Goal: Task Accomplishment & Management: Use online tool/utility

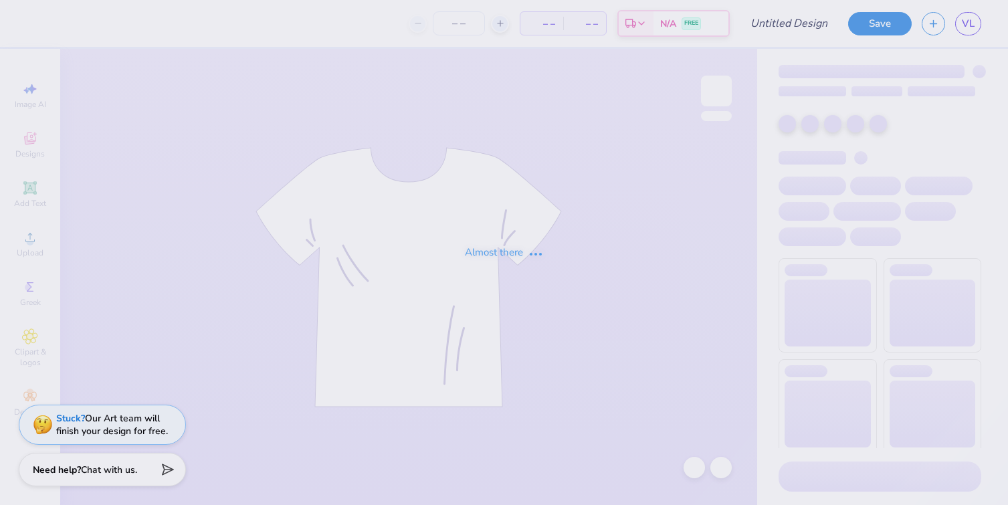
type input "hibiscus design"
type input "20"
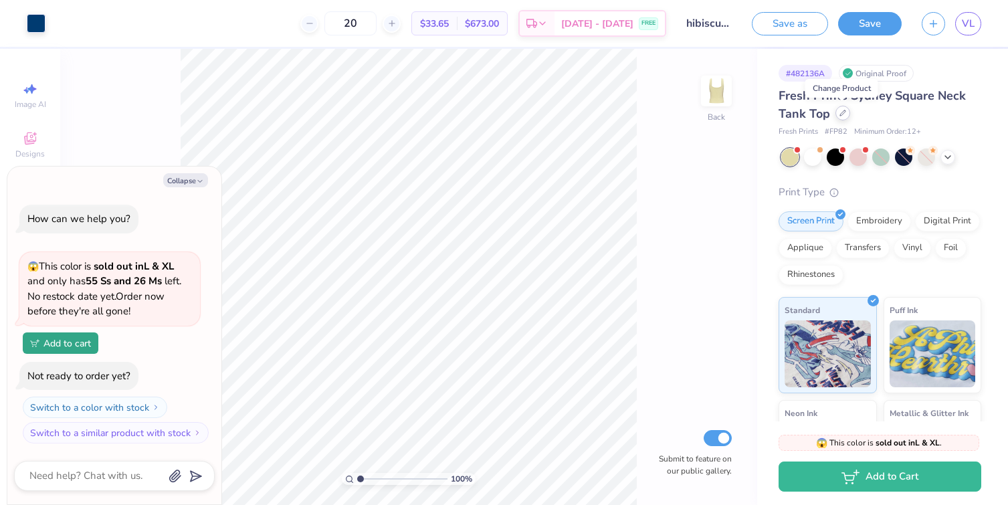
click at [841, 116] on icon at bounding box center [842, 113] width 7 height 7
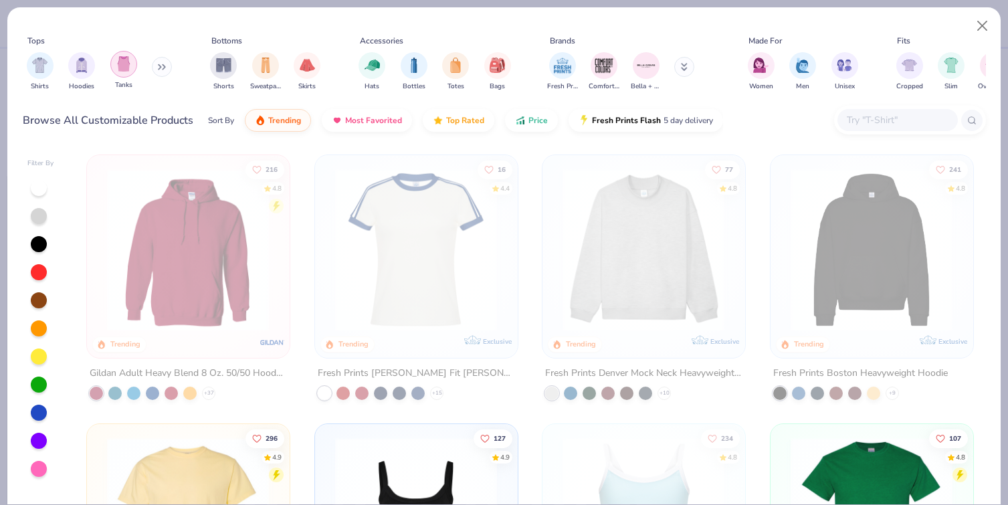
click at [124, 66] on img "filter for Tanks" at bounding box center [123, 63] width 15 height 15
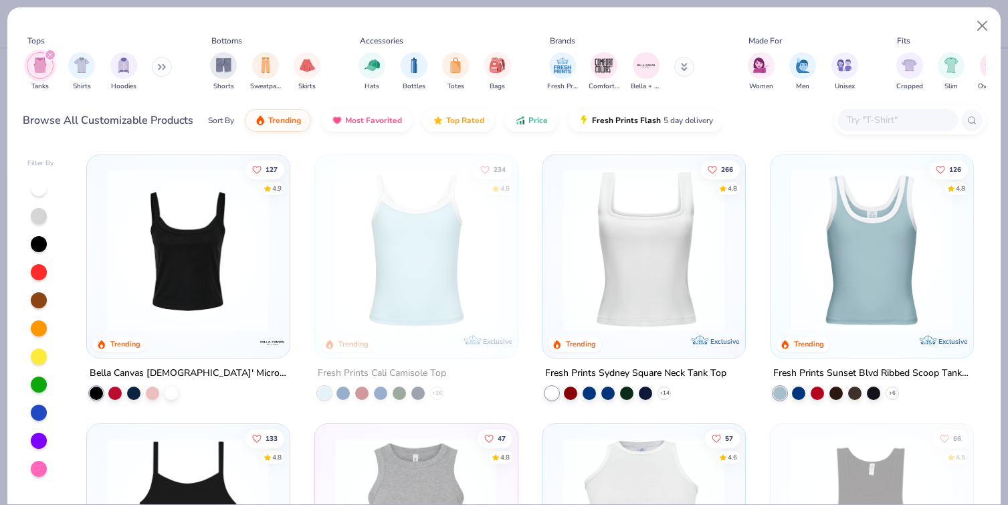
click at [41, 355] on div at bounding box center [39, 356] width 16 height 16
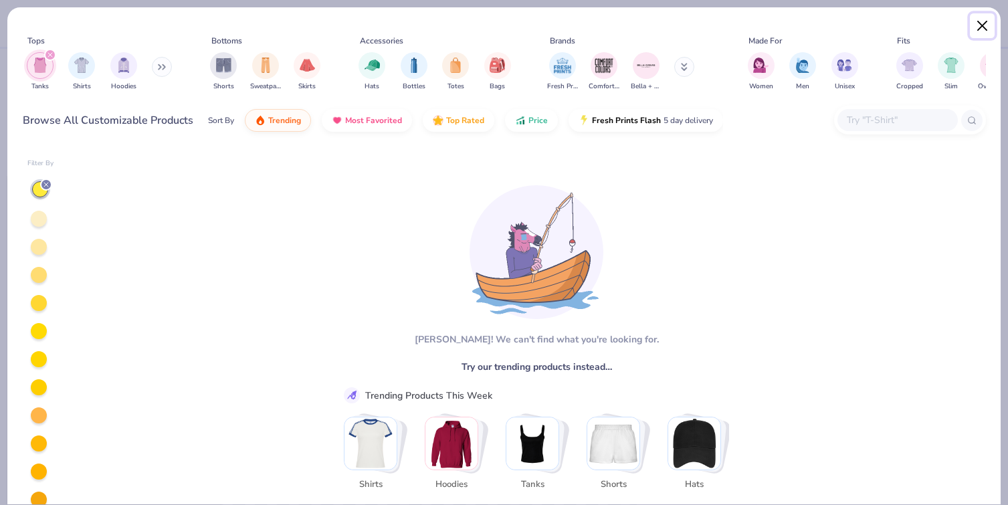
click at [988, 27] on button "Close" at bounding box center [982, 25] width 25 height 25
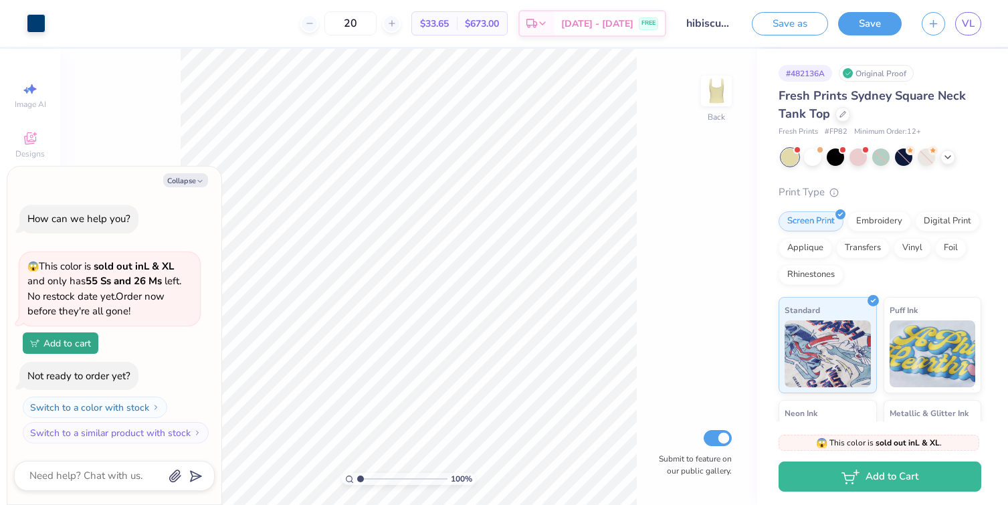
click at [153, 131] on div "100 % Back Submit to feature on our public gallery." at bounding box center [408, 277] width 697 height 456
click at [196, 180] on icon "button" at bounding box center [200, 181] width 8 height 8
type textarea "x"
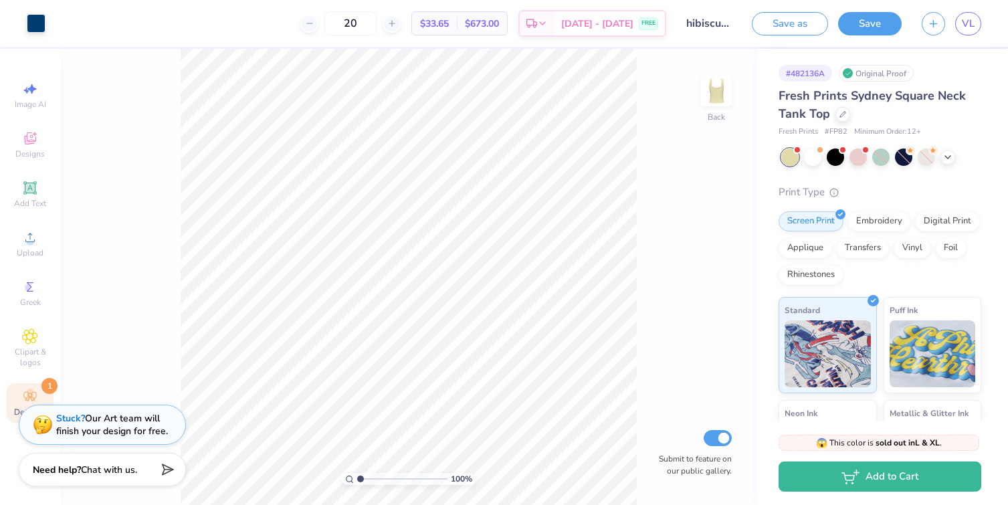
click at [27, 393] on circle at bounding box center [29, 392] width 7 height 7
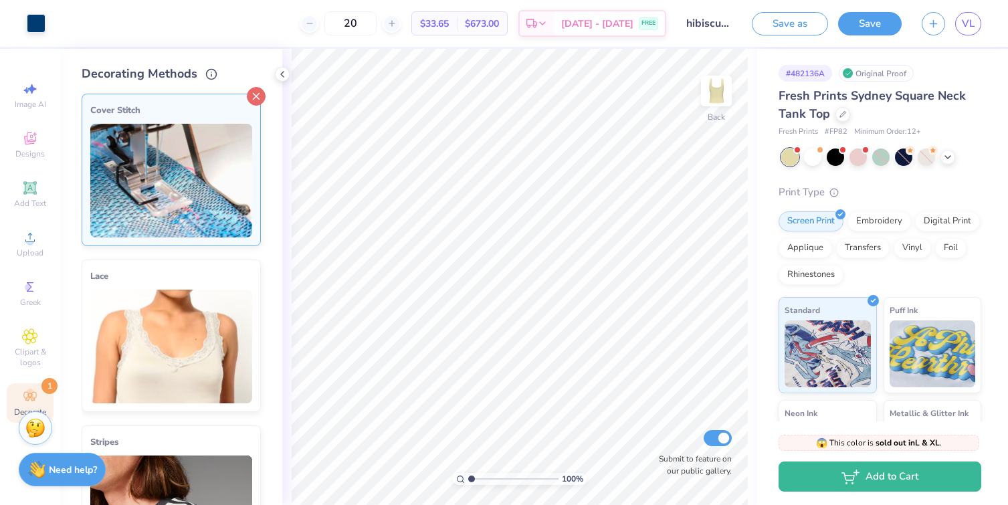
click at [256, 96] on icon at bounding box center [256, 96] width 19 height 19
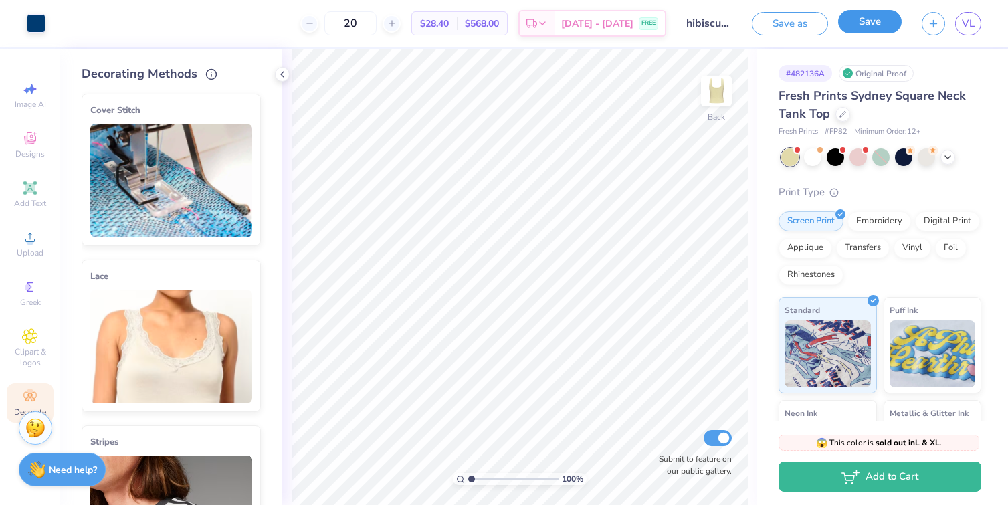
click at [877, 27] on button "Save" at bounding box center [870, 21] width 64 height 23
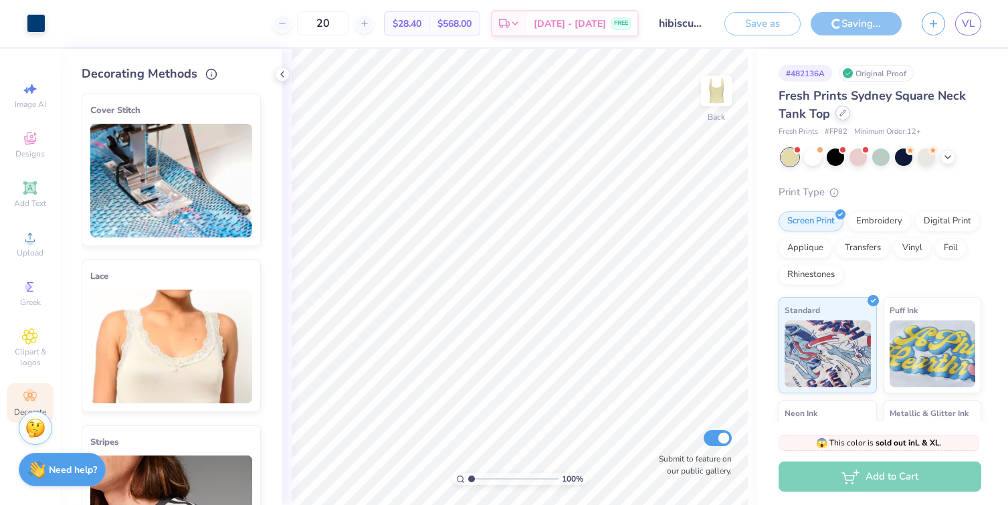
click at [840, 116] on icon at bounding box center [842, 112] width 5 height 5
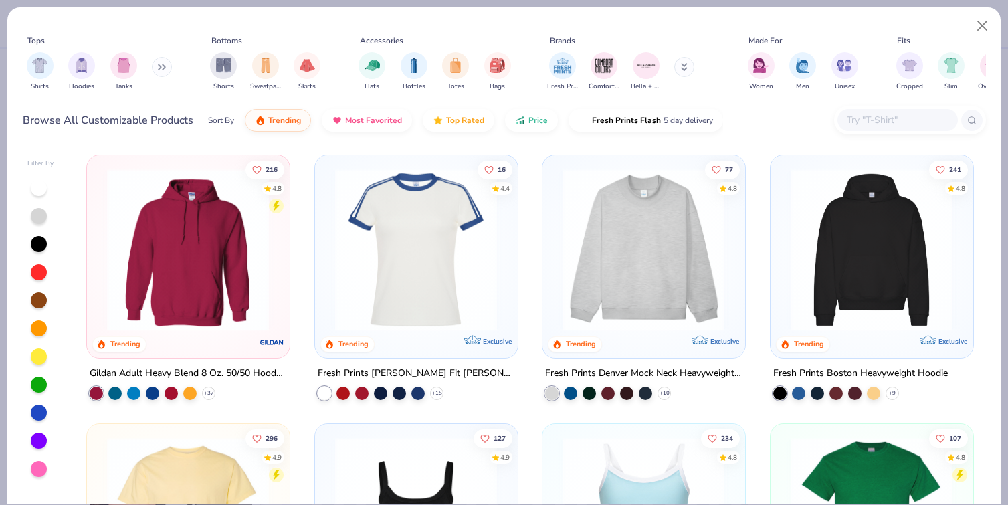
click at [35, 359] on div at bounding box center [39, 356] width 16 height 16
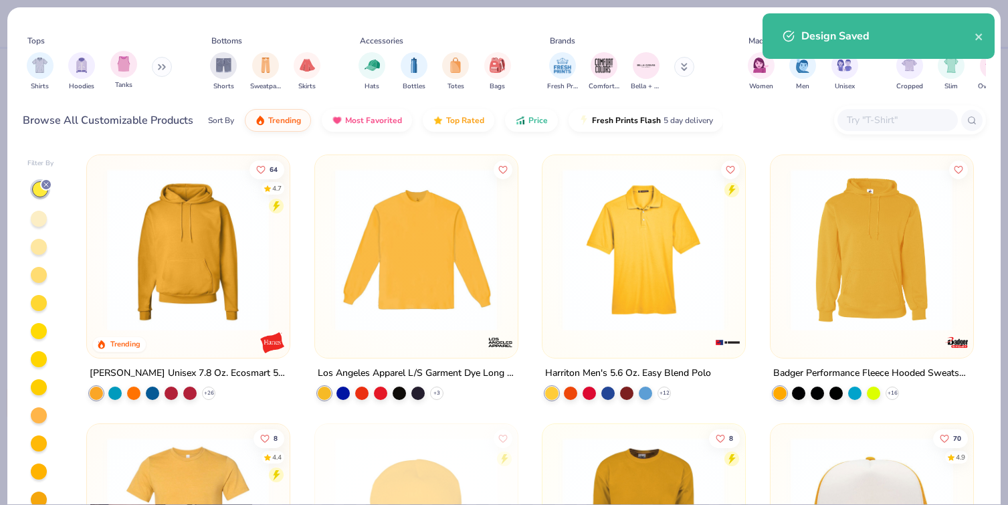
click at [118, 79] on div "Tanks" at bounding box center [123, 70] width 27 height 39
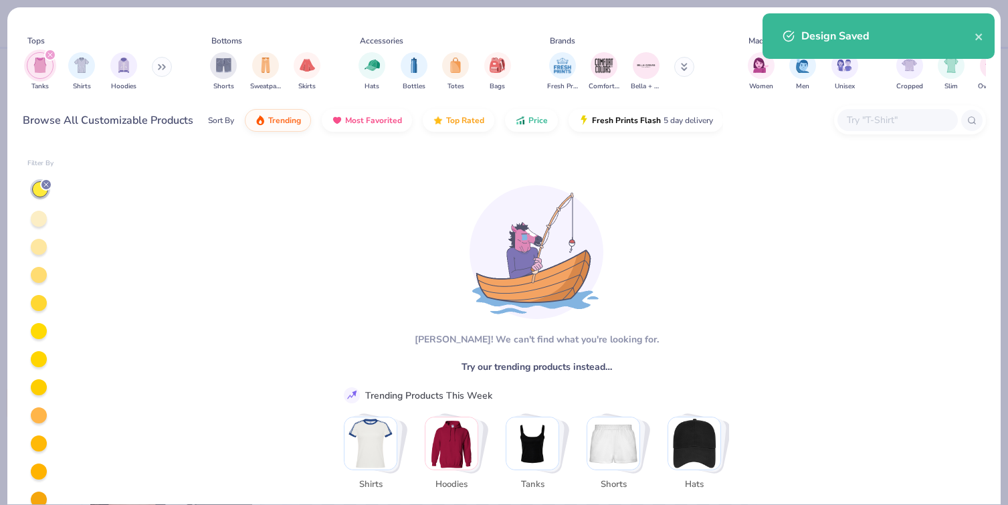
click at [41, 221] on div at bounding box center [39, 219] width 16 height 16
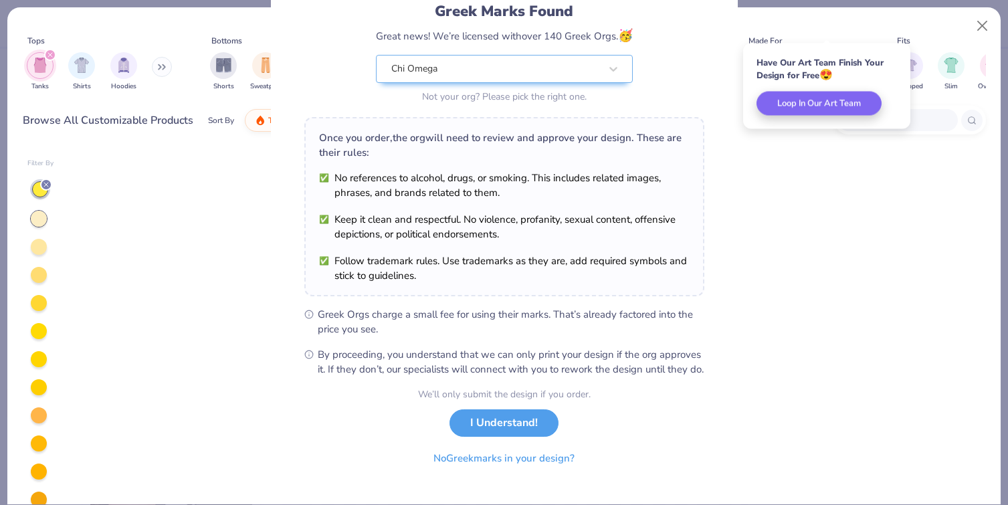
scroll to position [121, 0]
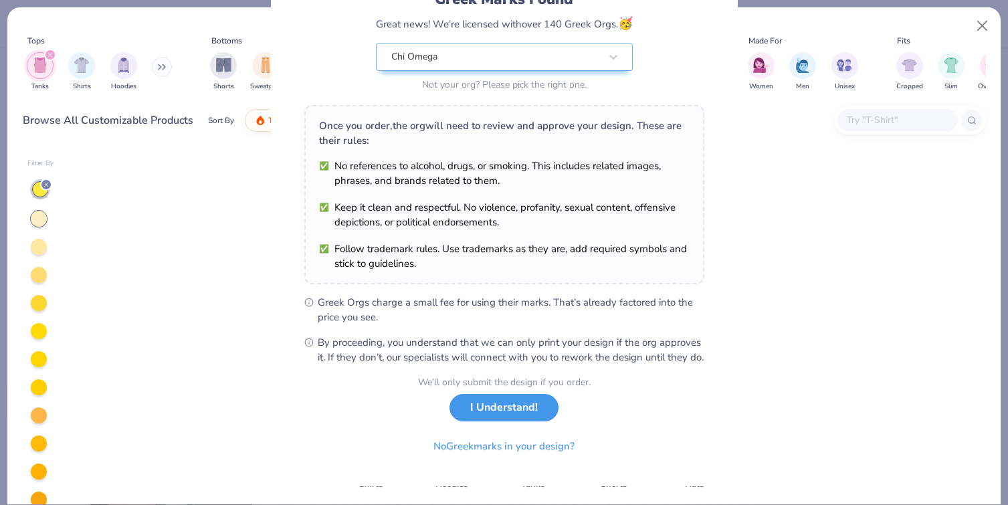
click at [494, 415] on button "I Understand!" at bounding box center [503, 407] width 109 height 27
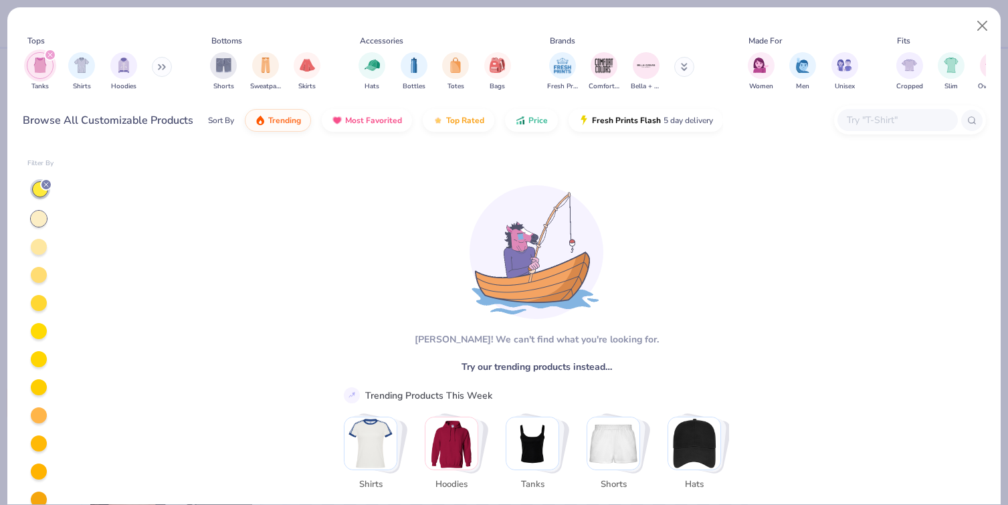
click at [46, 184] on line at bounding box center [46, 185] width 4 height 4
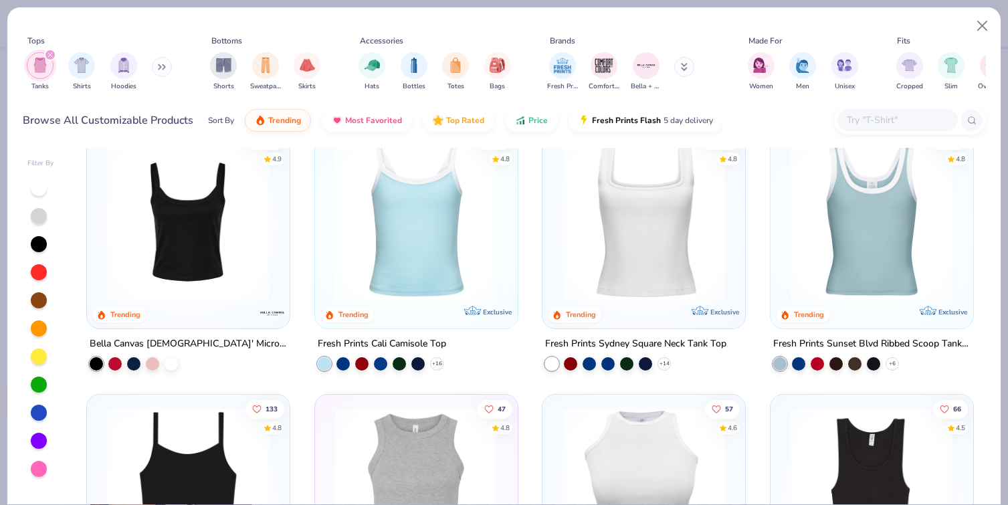
scroll to position [25, 0]
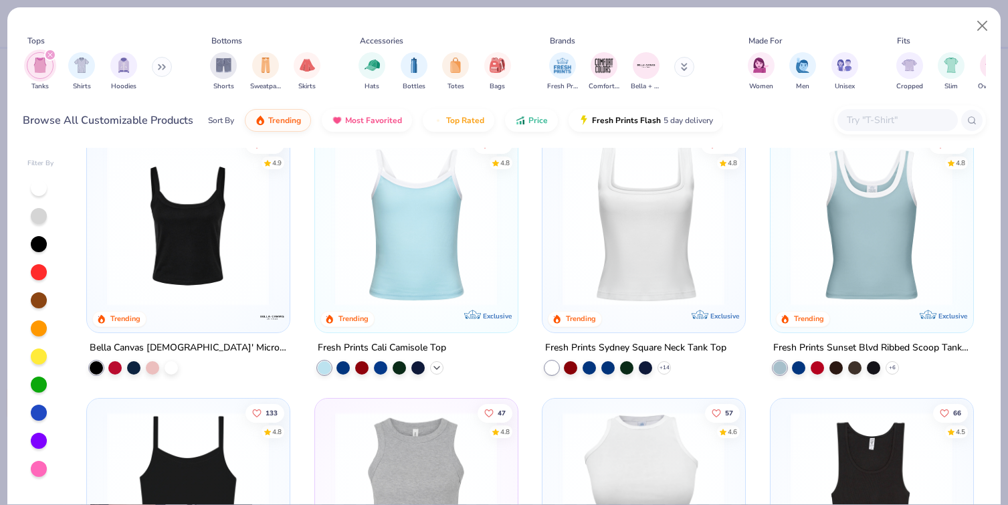
click at [435, 368] on polyline at bounding box center [436, 367] width 5 height 3
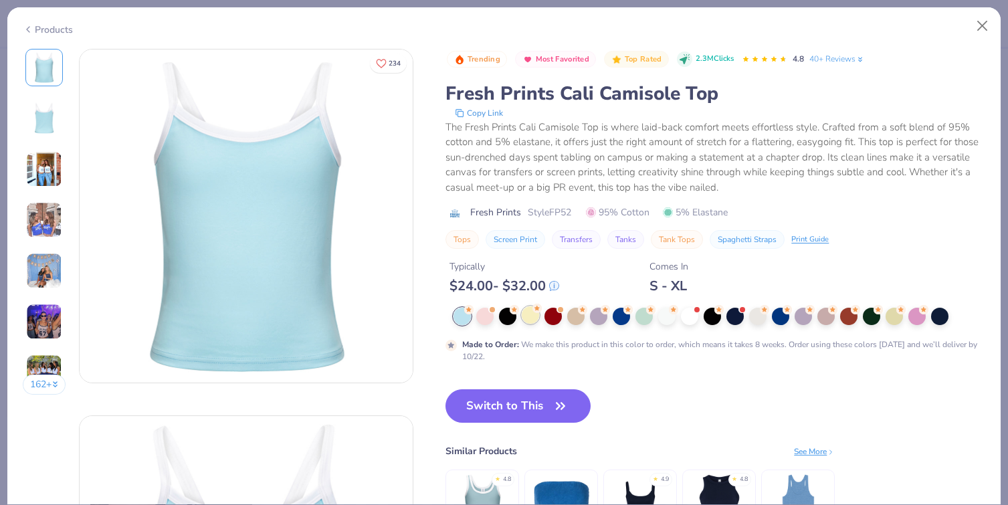
click at [530, 324] on div at bounding box center [530, 314] width 17 height 17
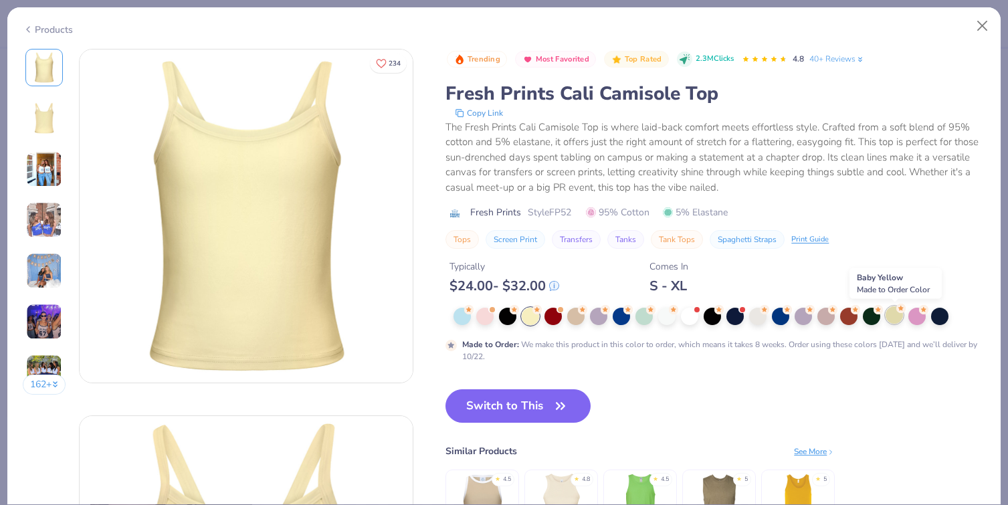
click at [898, 321] on div at bounding box center [894, 314] width 17 height 17
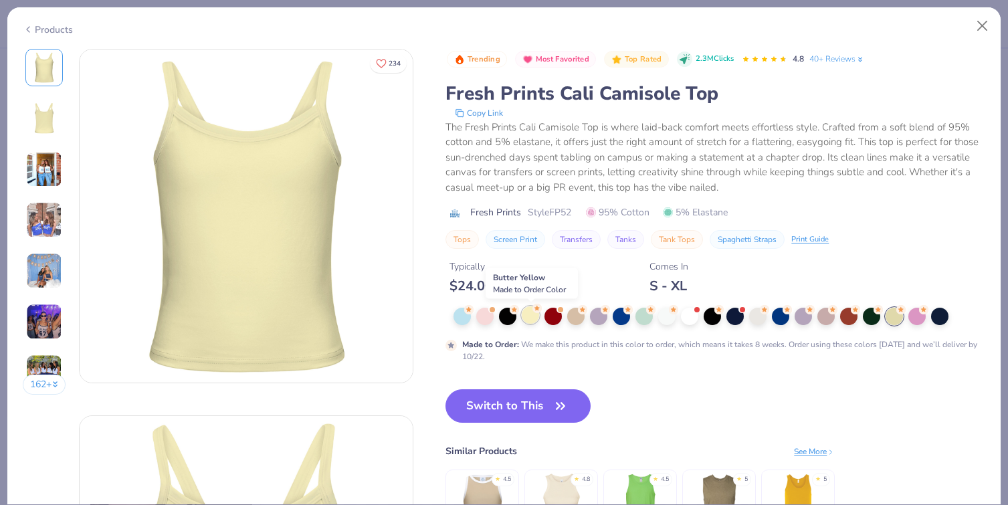
click at [527, 317] on div at bounding box center [530, 314] width 17 height 17
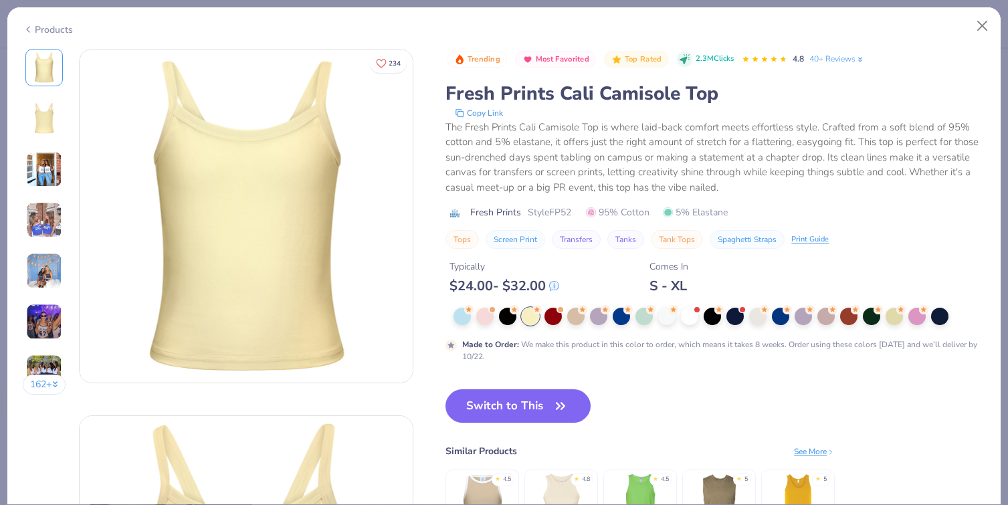
click at [39, 33] on div "Products" at bounding box center [503, 24] width 993 height 35
click at [60, 30] on div "Products" at bounding box center [48, 30] width 50 height 14
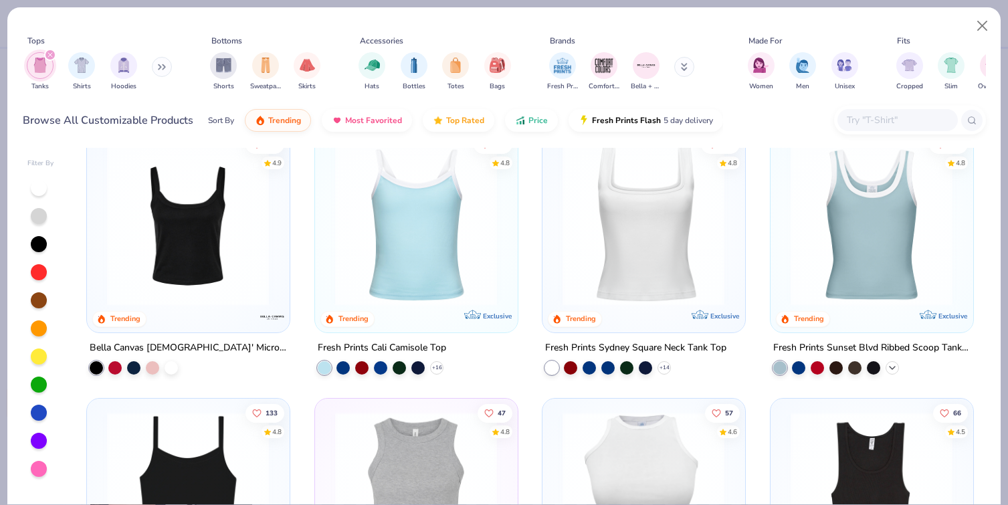
click at [894, 369] on icon at bounding box center [892, 367] width 11 height 11
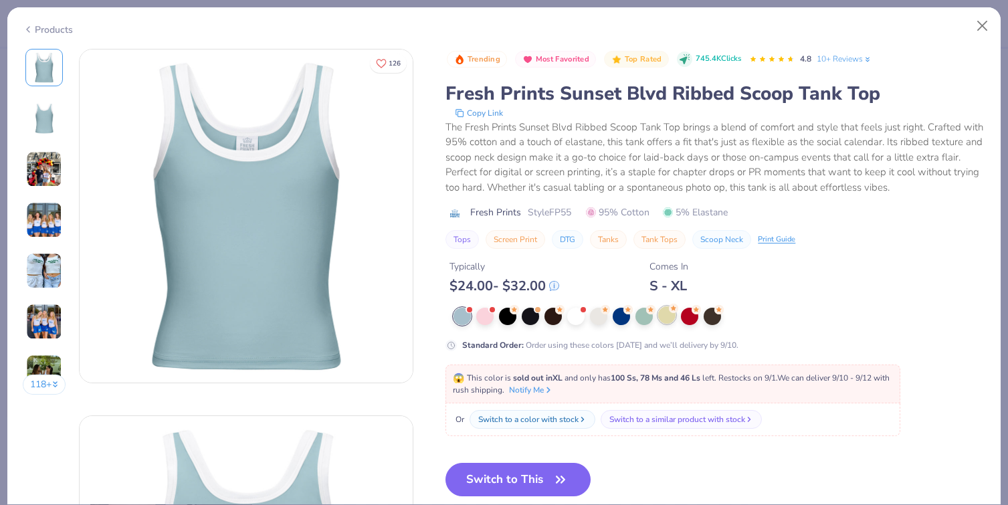
click at [671, 318] on div at bounding box center [666, 314] width 17 height 17
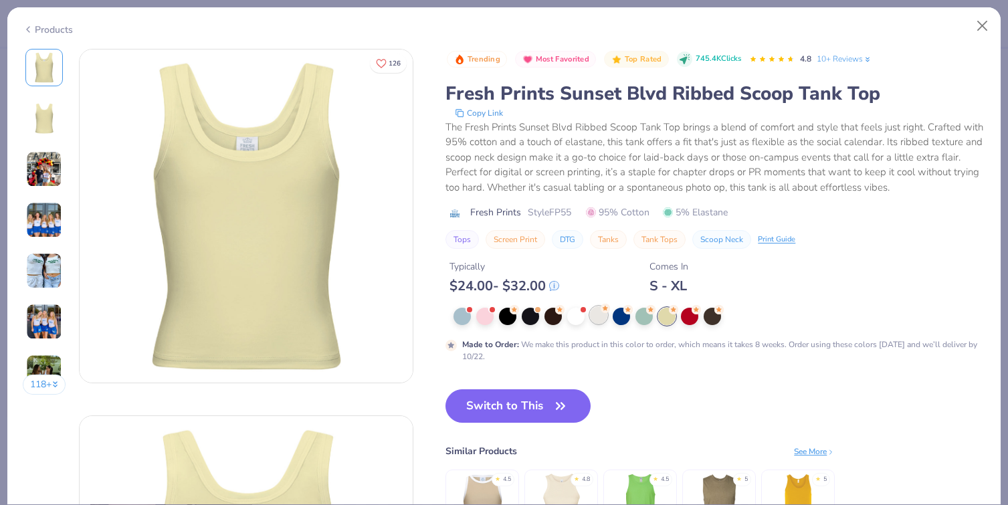
click at [605, 320] on div at bounding box center [598, 314] width 17 height 17
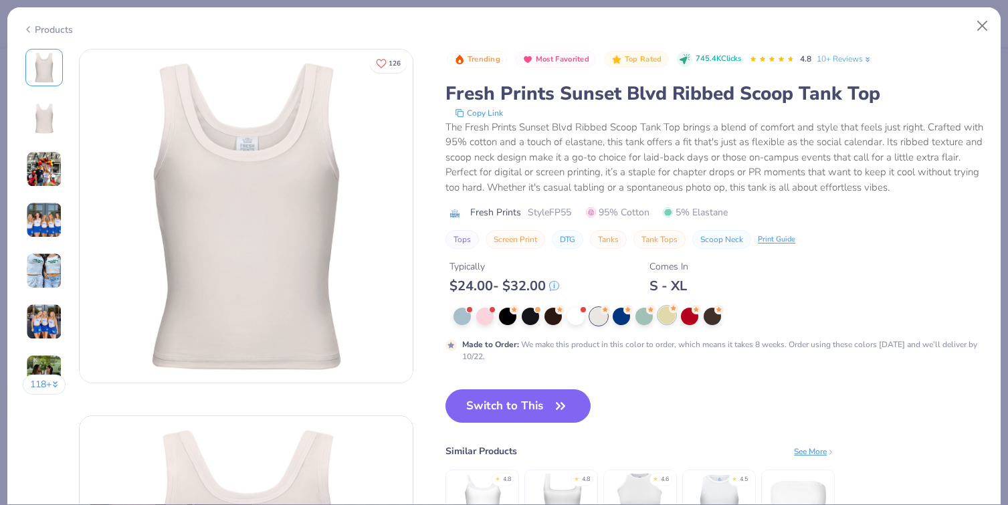
click at [674, 317] on div at bounding box center [666, 314] width 17 height 17
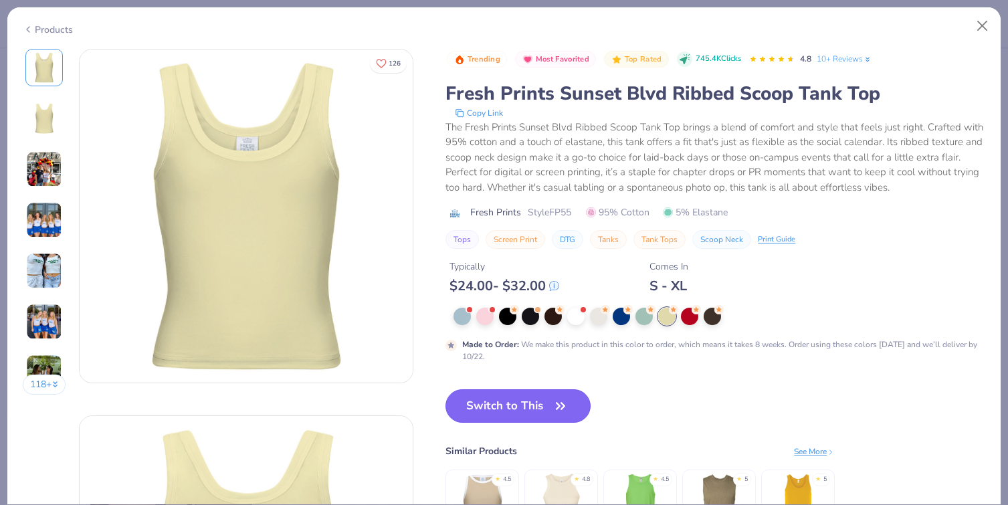
click at [497, 398] on button "Switch to This" at bounding box center [517, 405] width 145 height 33
type input "50"
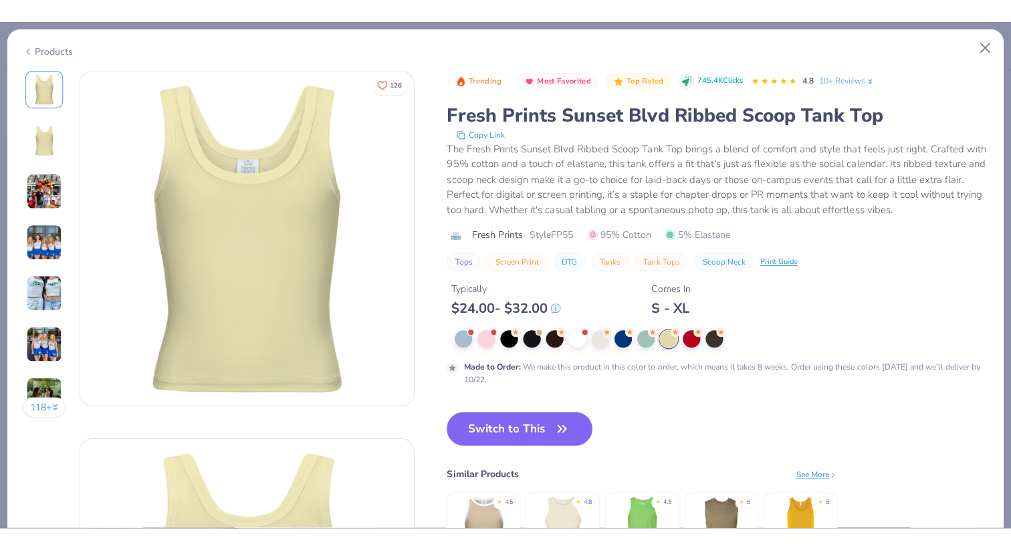
scroll to position [47, 0]
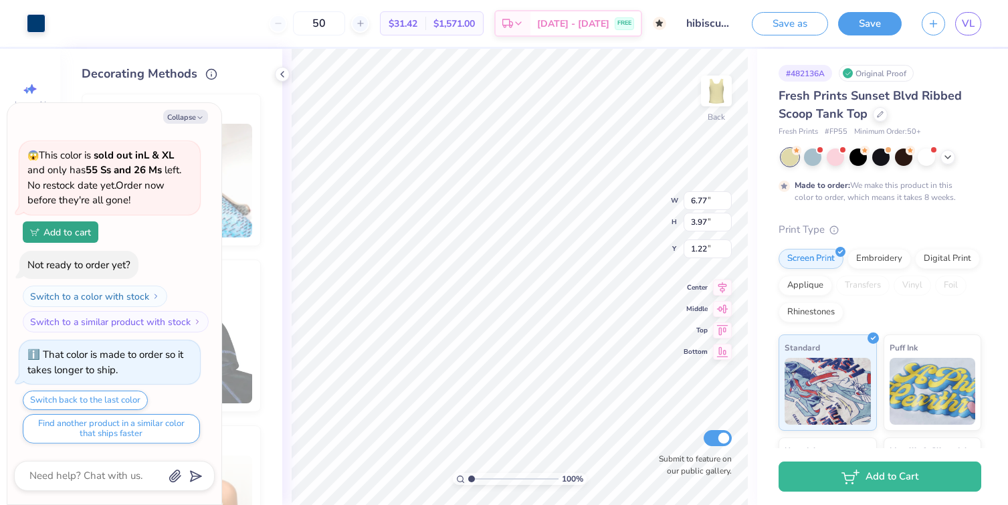
type textarea "x"
type input "5.85"
type input "3.43"
type input "1.78"
type textarea "x"
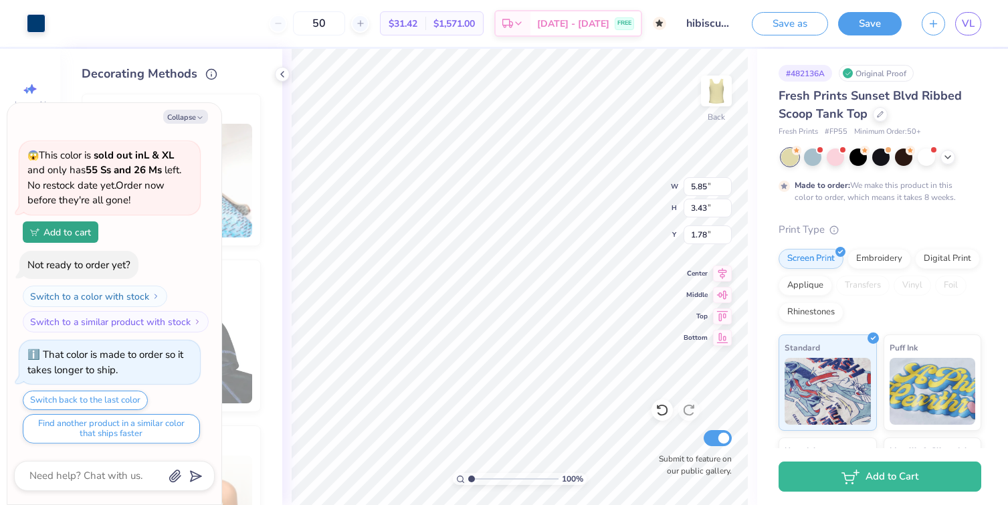
type input "1.00"
type textarea "x"
type input "0.89"
click at [720, 272] on icon at bounding box center [722, 272] width 19 height 16
click at [200, 114] on icon "button" at bounding box center [200, 118] width 8 height 8
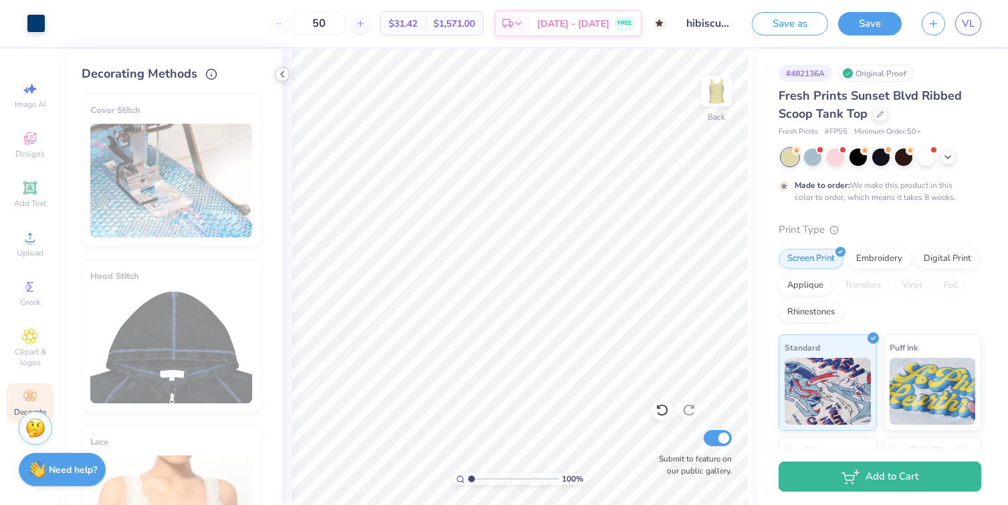
click at [286, 73] on icon at bounding box center [282, 74] width 11 height 11
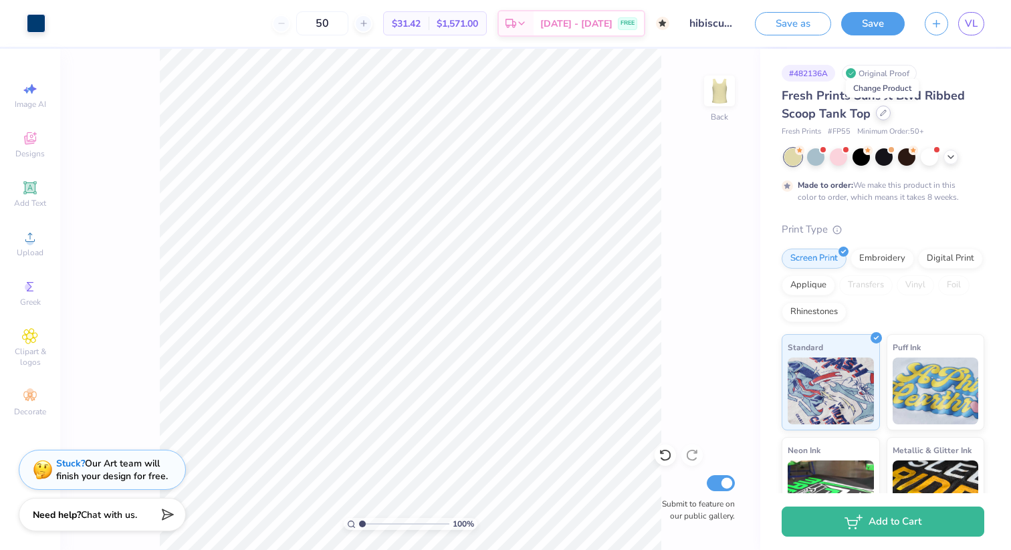
click at [880, 116] on div at bounding box center [883, 113] width 15 height 15
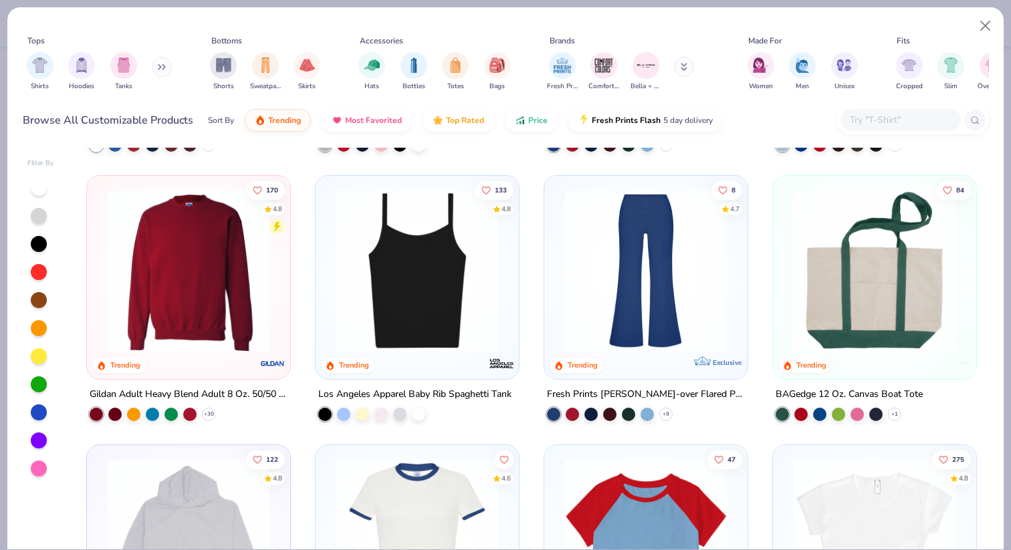
scroll to position [1066, 0]
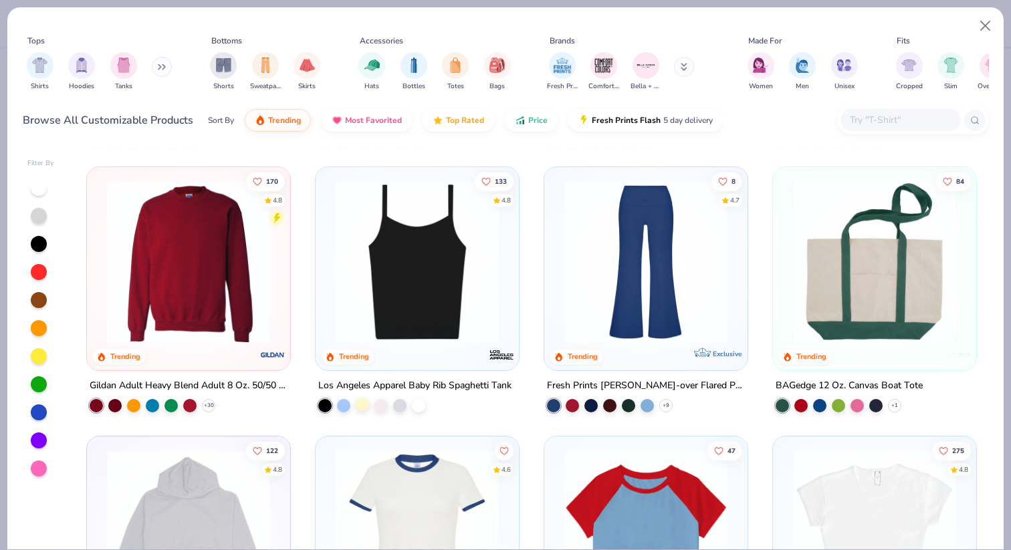
click at [365, 406] on div at bounding box center [362, 404] width 13 height 13
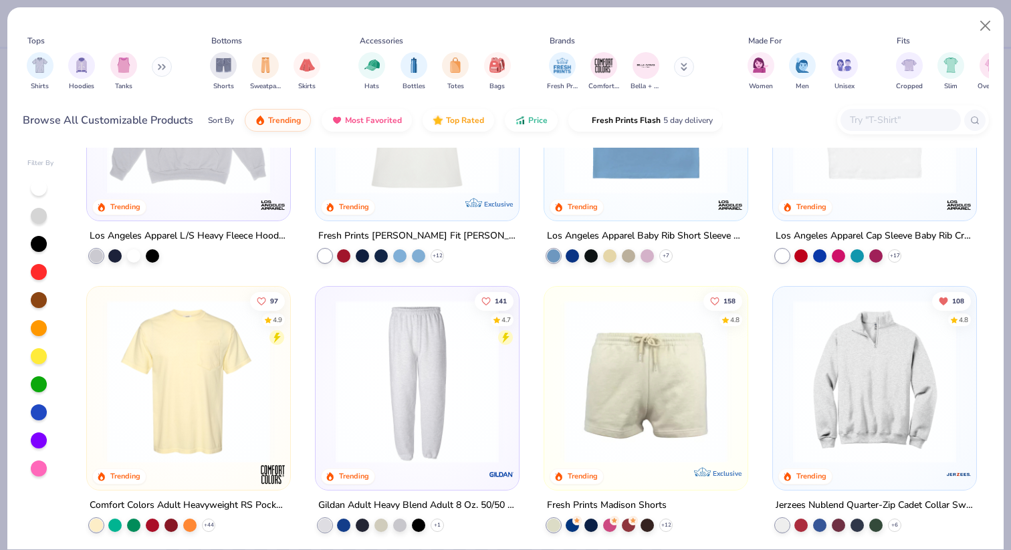
scroll to position [1501, 0]
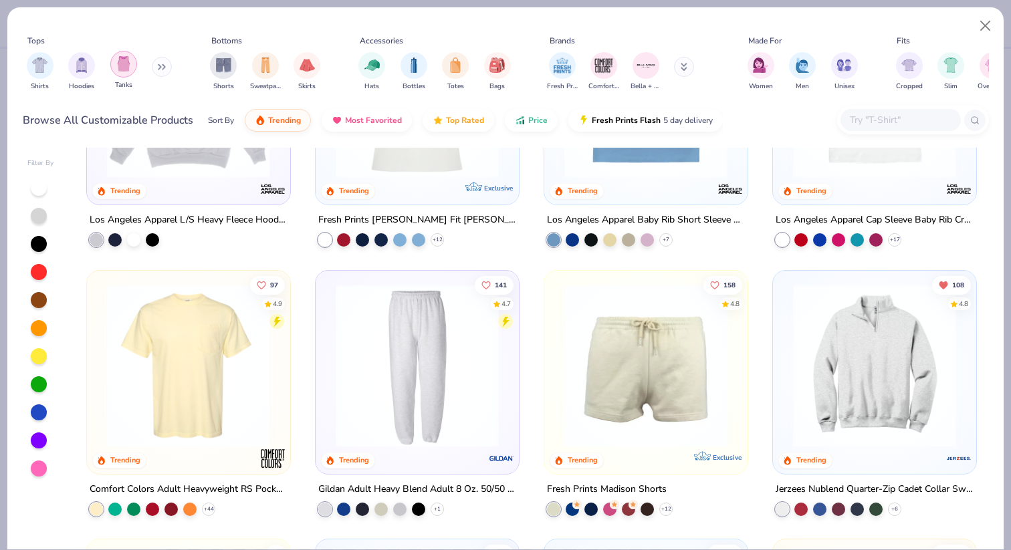
click at [129, 66] on img "filter for Tanks" at bounding box center [123, 63] width 15 height 15
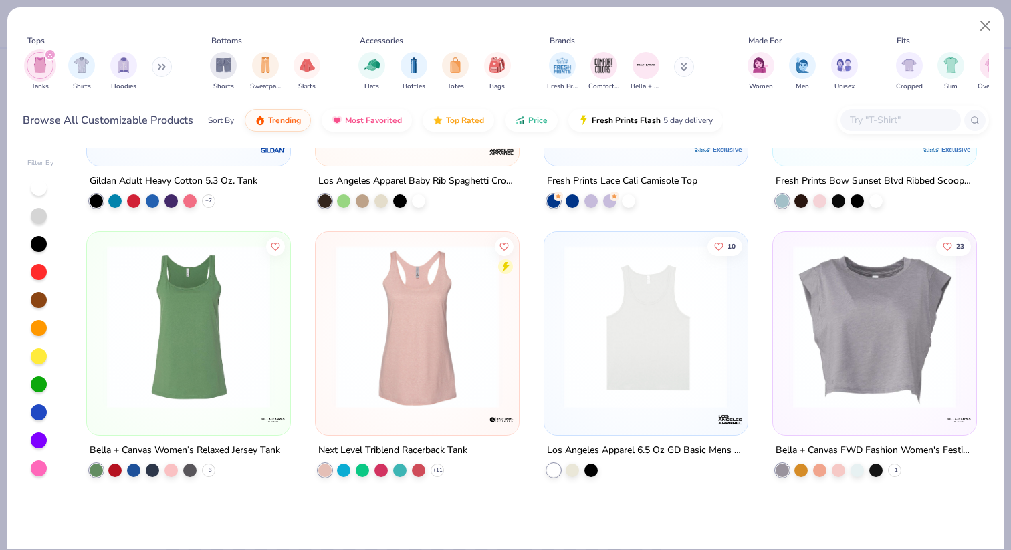
scroll to position [999, 0]
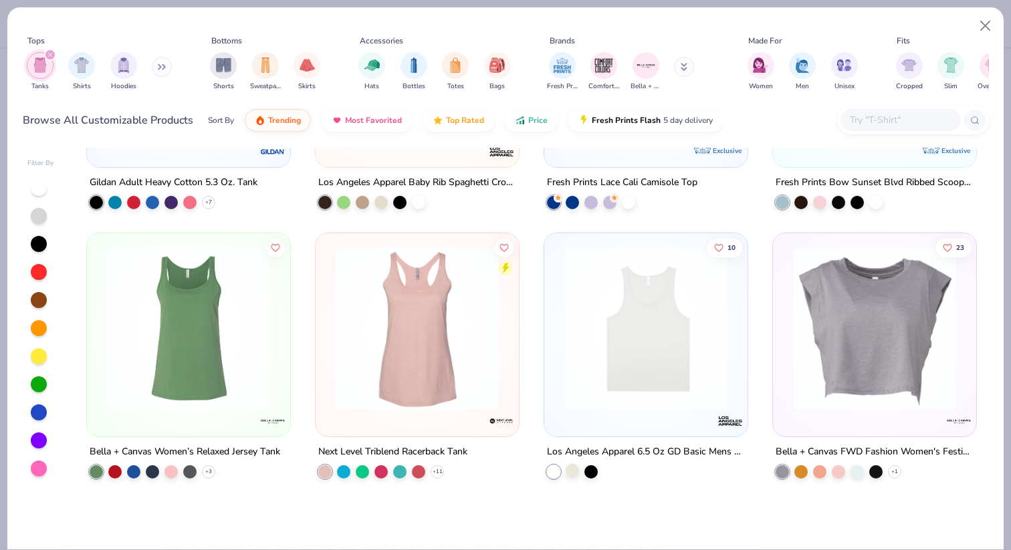
click at [571, 472] on div at bounding box center [572, 470] width 13 height 13
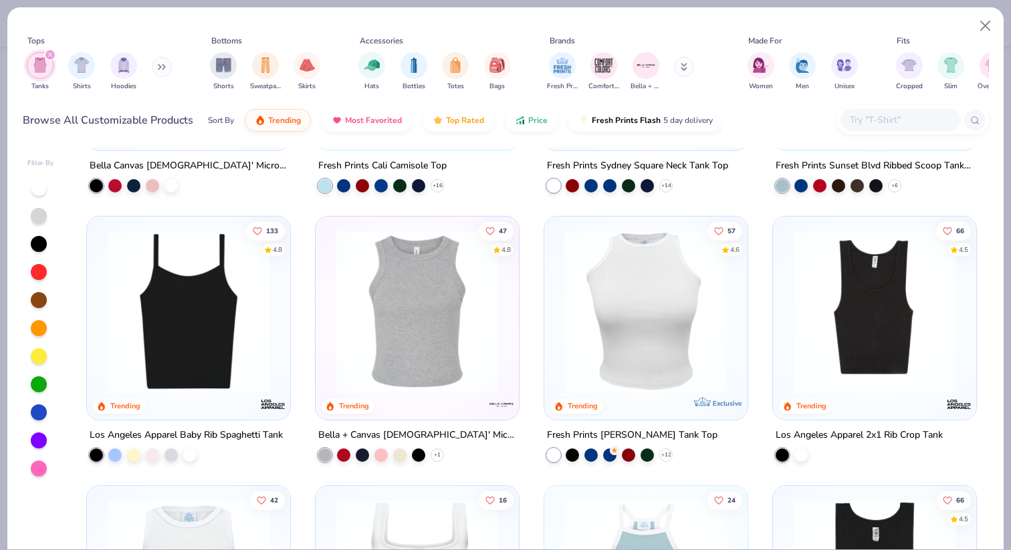
scroll to position [193, 0]
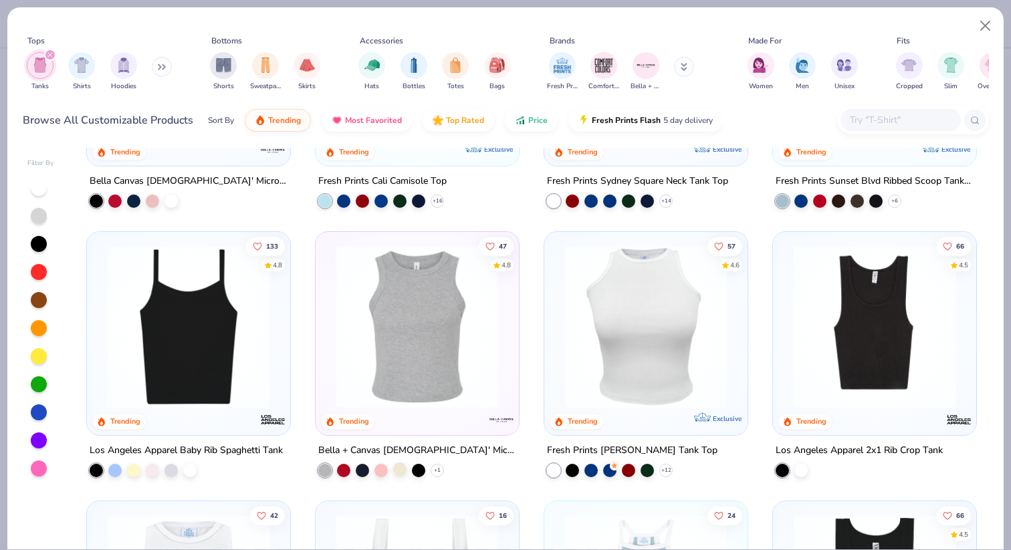
click at [399, 470] on div at bounding box center [399, 468] width 13 height 13
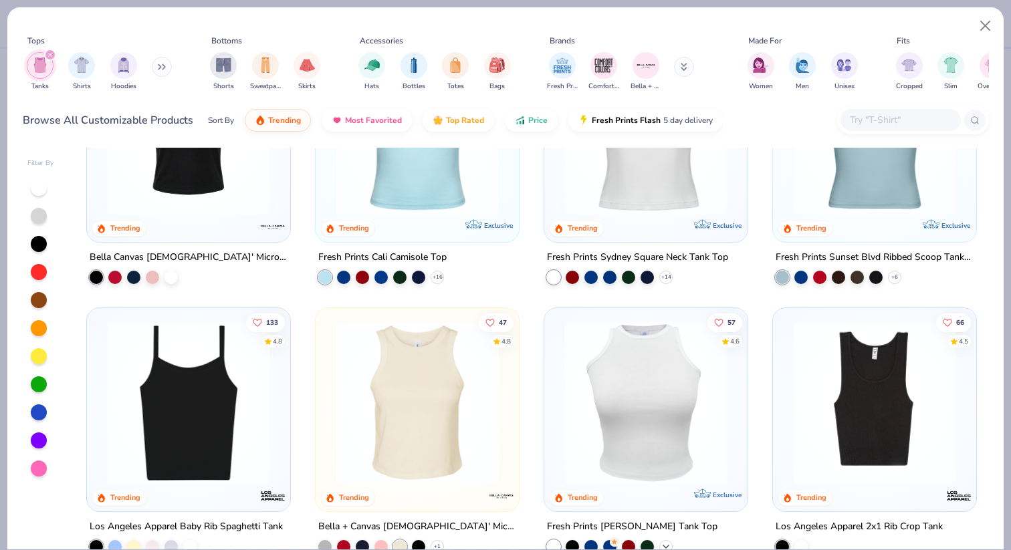
scroll to position [0, 0]
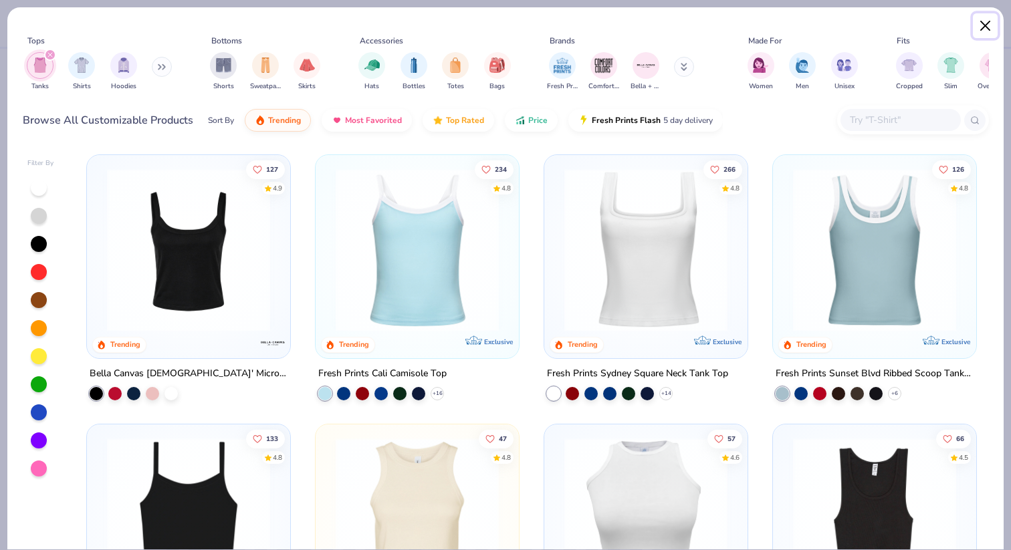
click at [985, 19] on button "Close" at bounding box center [985, 25] width 25 height 25
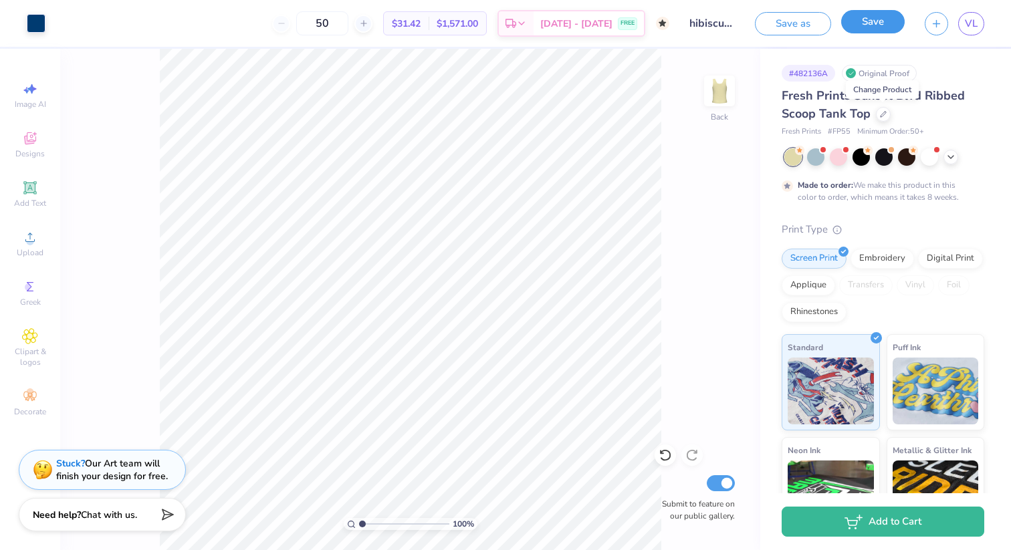
click at [888, 23] on button "Save" at bounding box center [873, 21] width 64 height 23
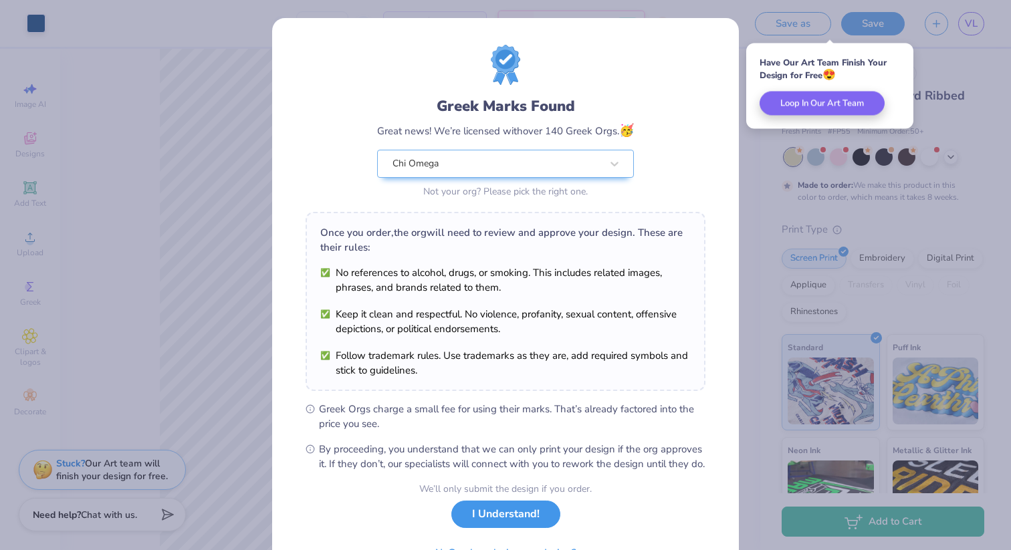
click at [508, 504] on button "I Understand!" at bounding box center [505, 514] width 109 height 27
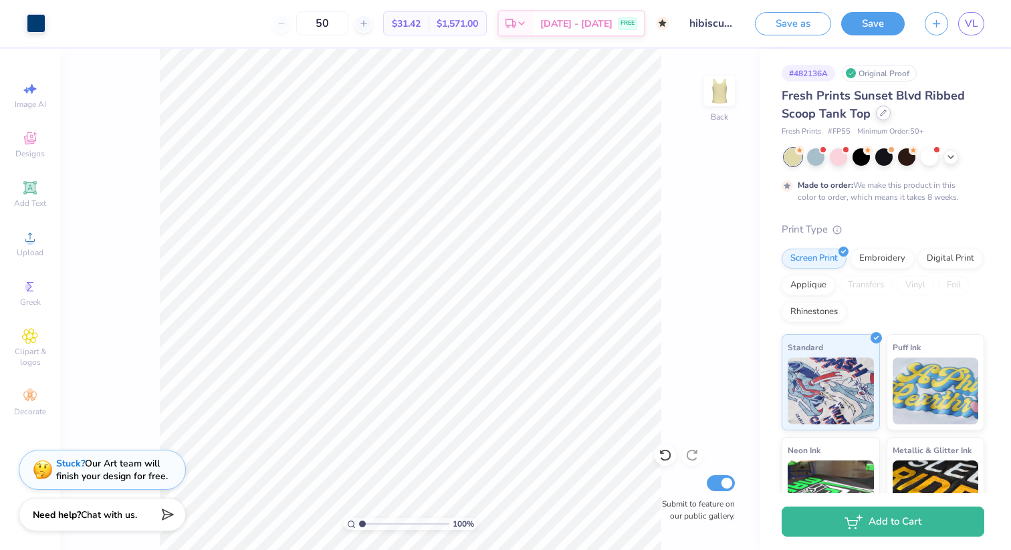
click at [881, 114] on icon at bounding box center [883, 112] width 5 height 5
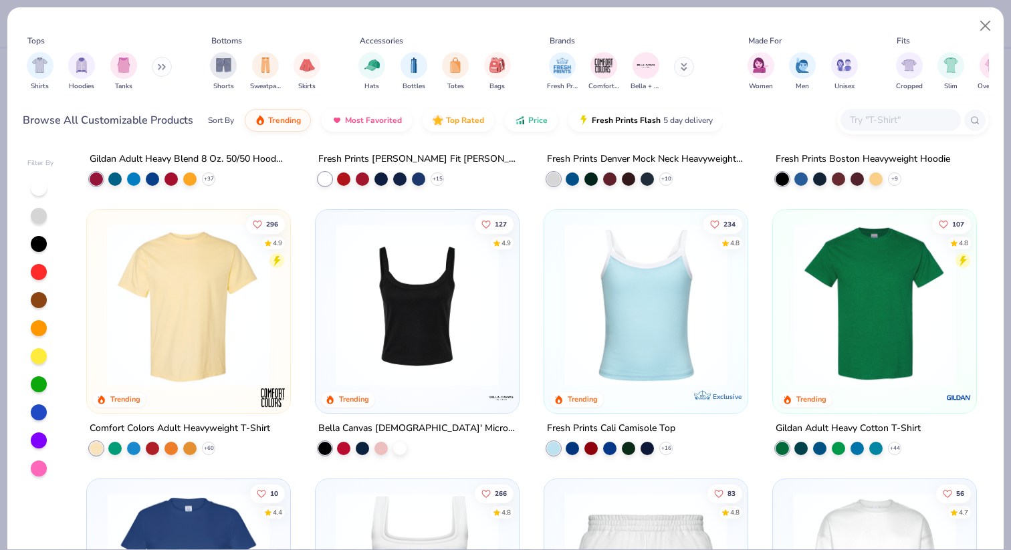
scroll to position [239, 0]
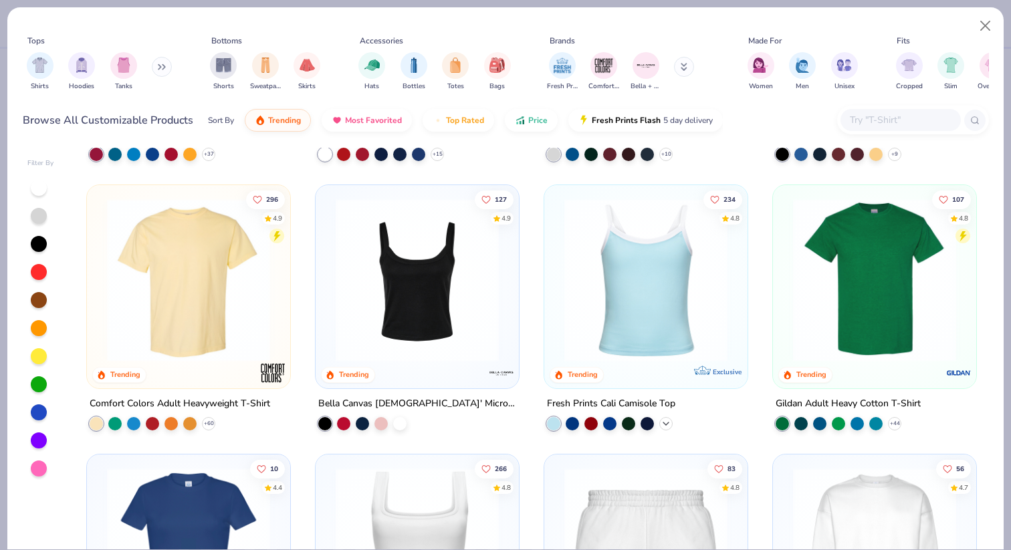
click at [668, 423] on icon at bounding box center [666, 423] width 11 height 11
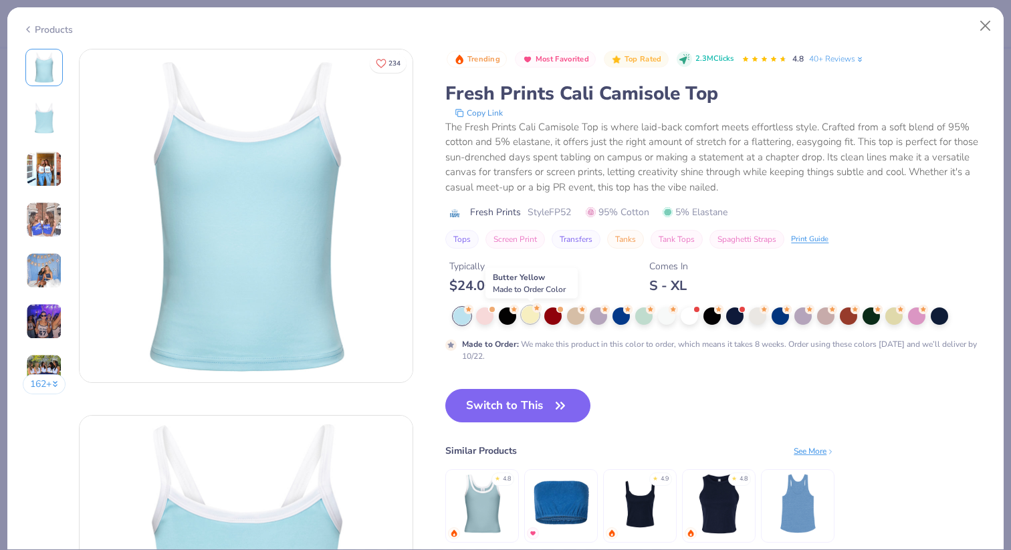
click at [535, 318] on div at bounding box center [530, 314] width 17 height 17
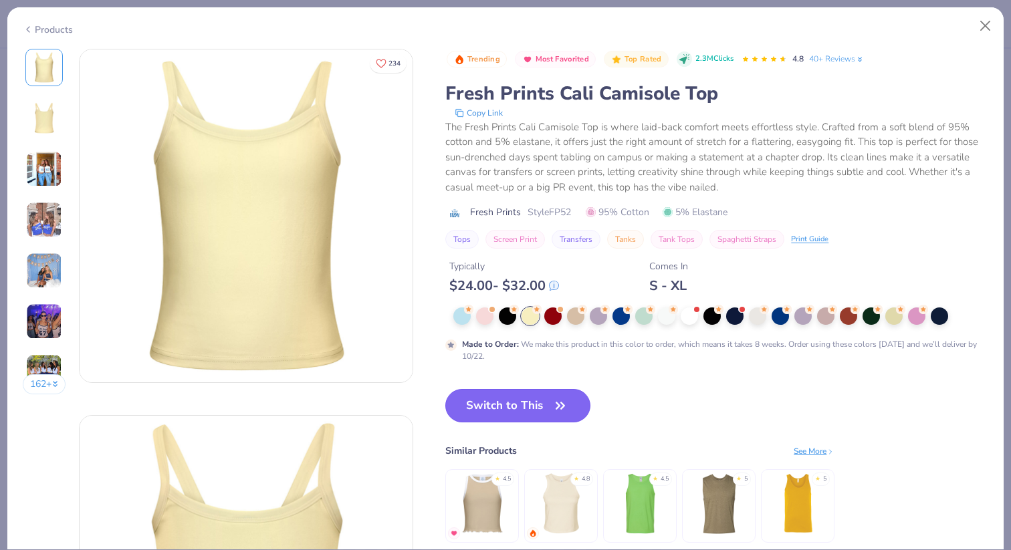
click at [544, 405] on button "Switch to This" at bounding box center [517, 405] width 145 height 33
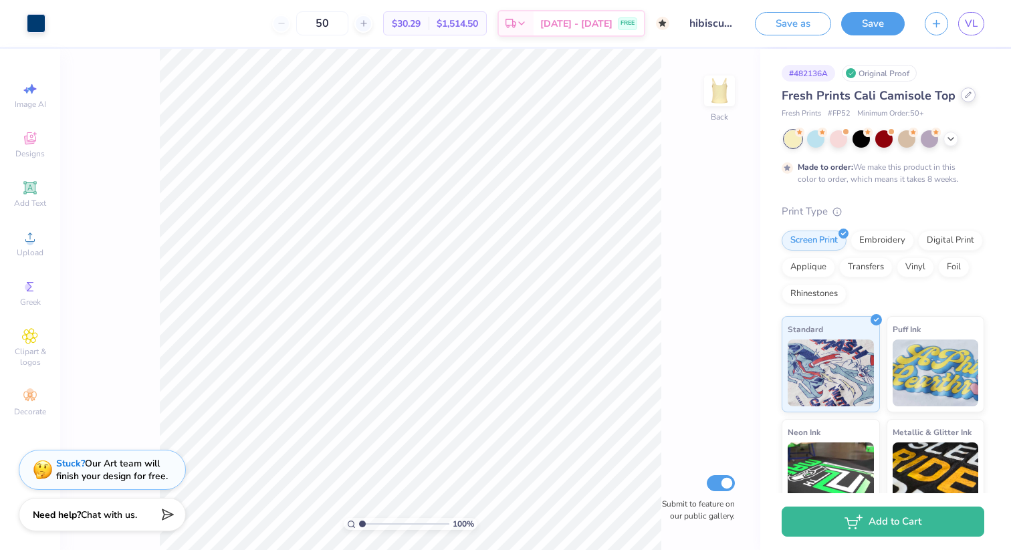
click at [968, 98] on div at bounding box center [968, 95] width 15 height 15
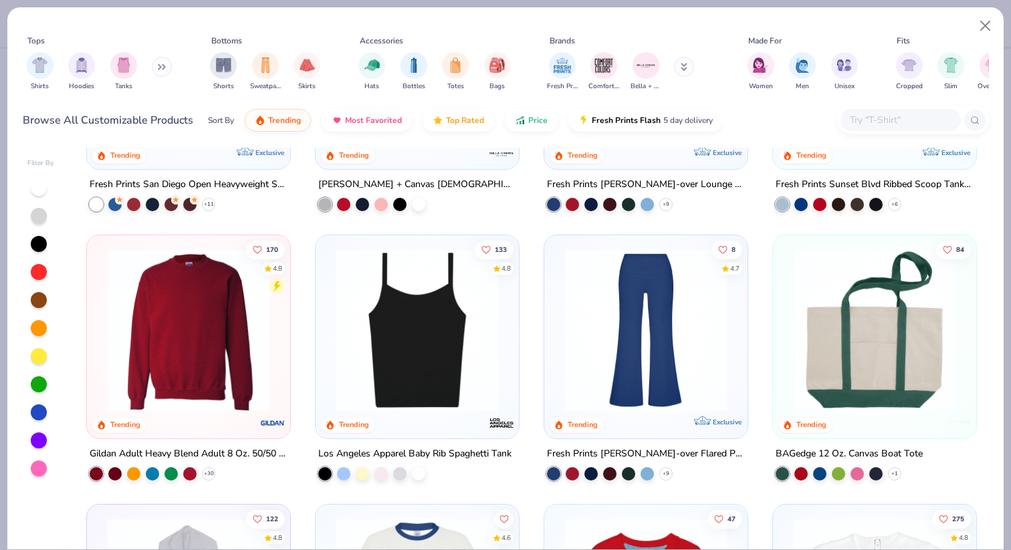
scroll to position [998, 0]
click at [365, 471] on div at bounding box center [362, 472] width 13 height 13
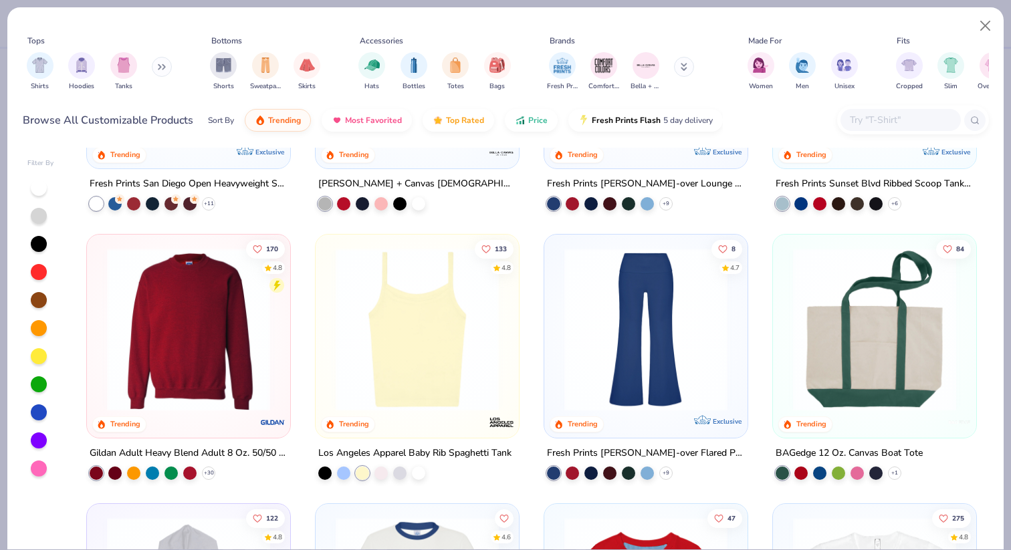
click at [468, 383] on img at bounding box center [417, 329] width 177 height 163
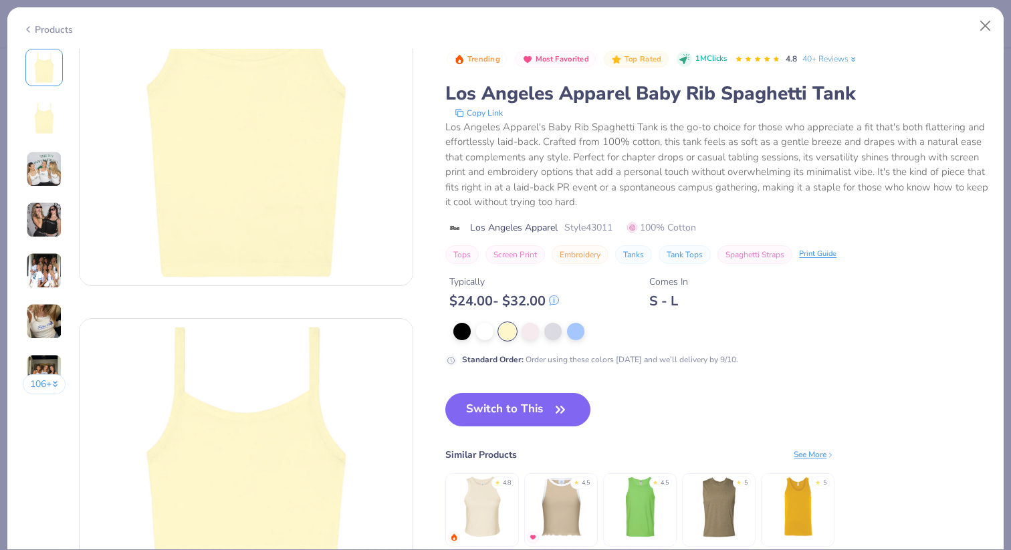
click at [52, 320] on img at bounding box center [44, 322] width 36 height 36
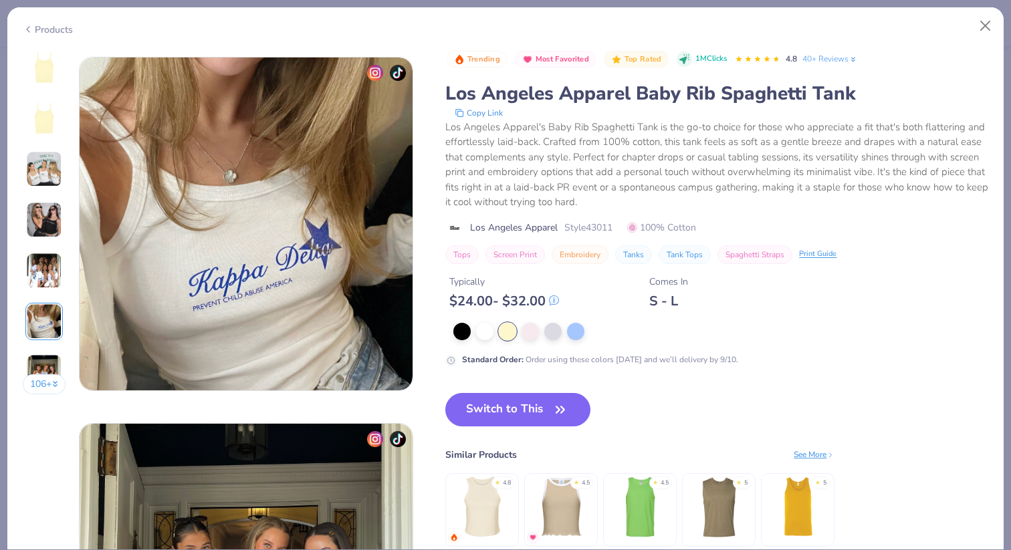
scroll to position [1833, 0]
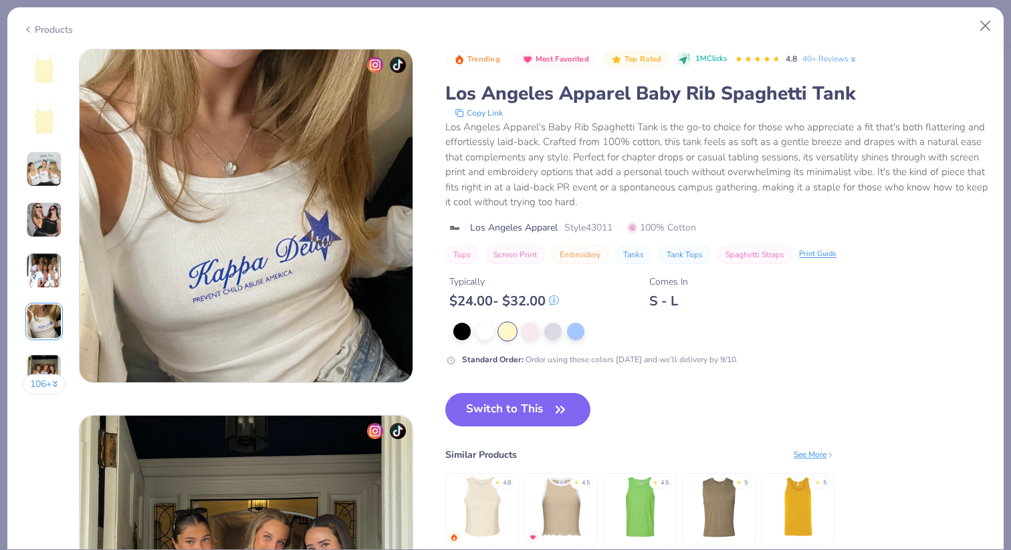
click at [43, 262] on img at bounding box center [44, 271] width 36 height 36
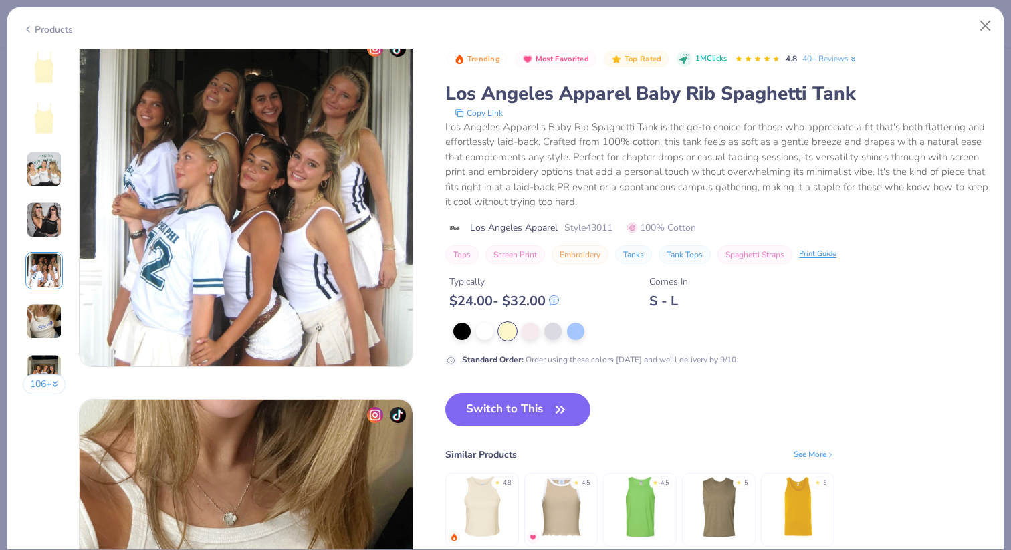
click at [53, 382] on icon at bounding box center [55, 384] width 7 height 7
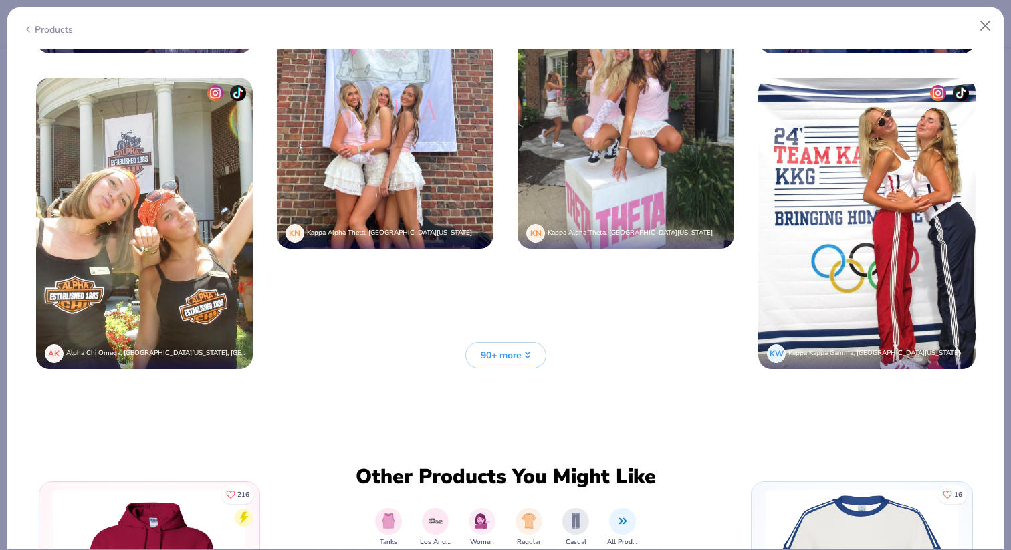
scroll to position [3566, 0]
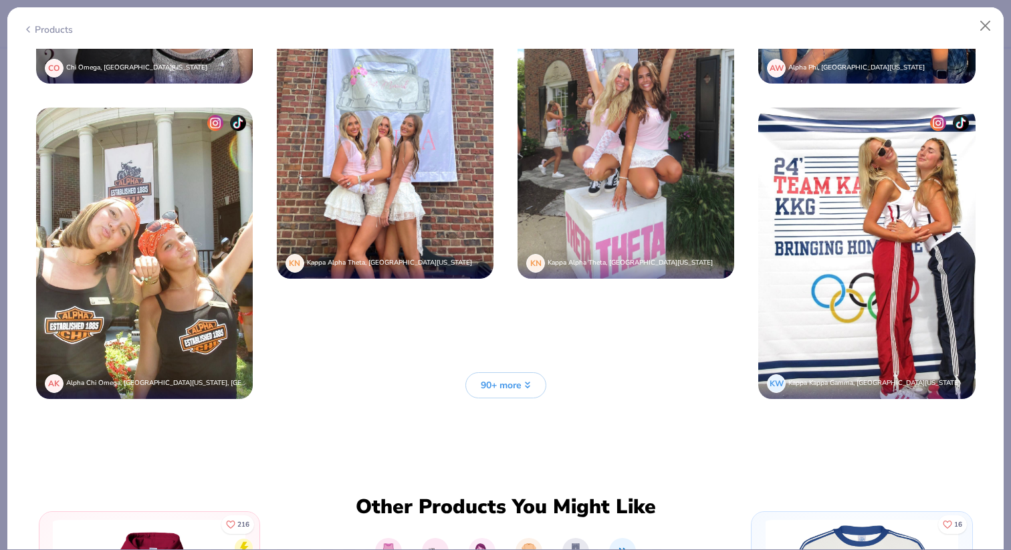
click at [504, 388] on span "90+ more" at bounding box center [501, 386] width 41 height 14
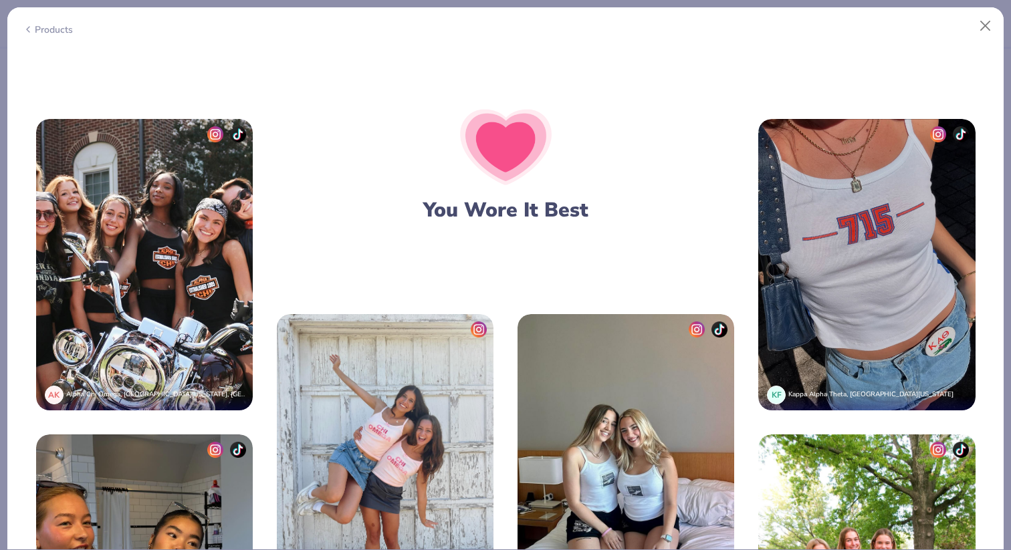
scroll to position [2469, 0]
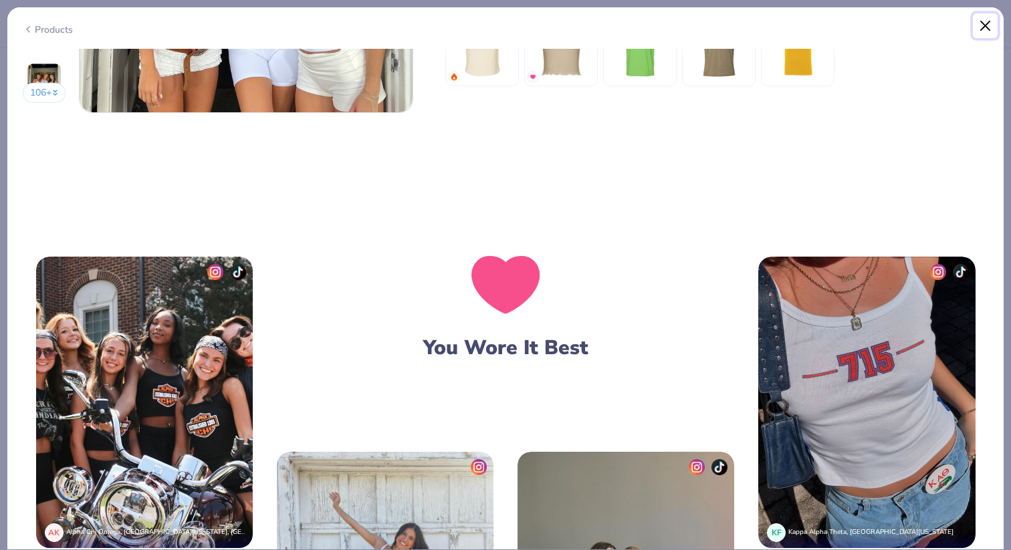
click at [983, 29] on button "Close" at bounding box center [985, 25] width 25 height 25
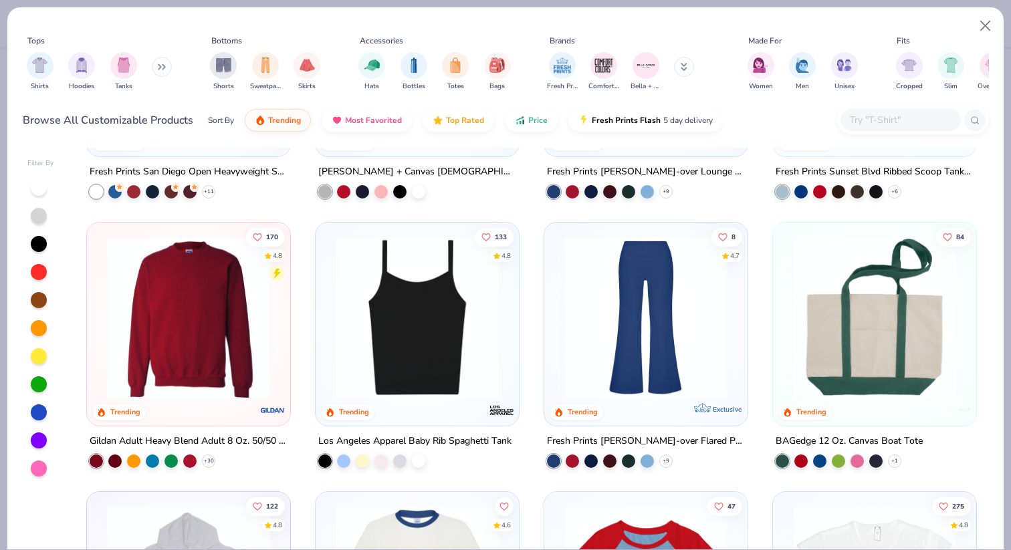
scroll to position [1011, 0]
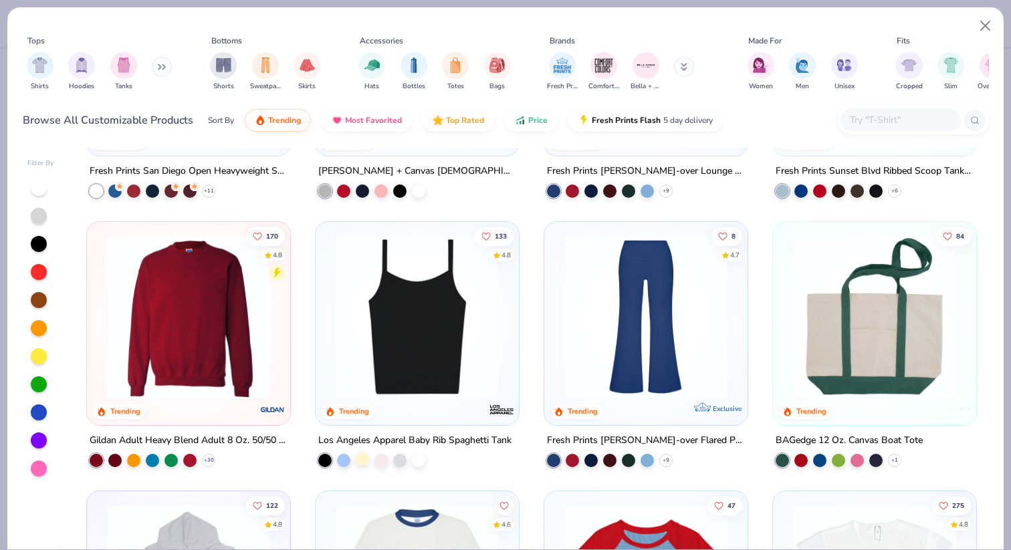
click at [367, 463] on div at bounding box center [362, 459] width 13 height 13
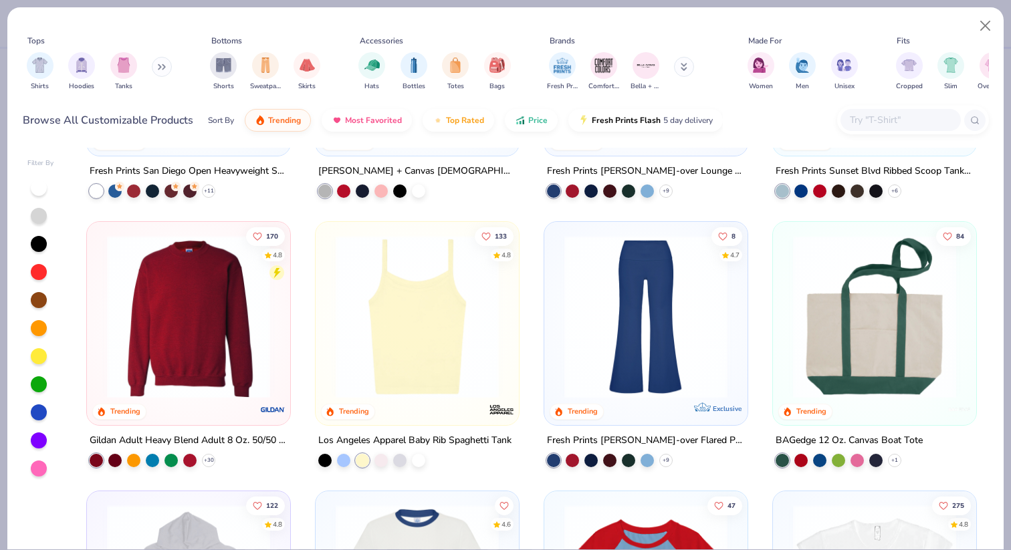
click at [449, 358] on img at bounding box center [417, 316] width 177 height 163
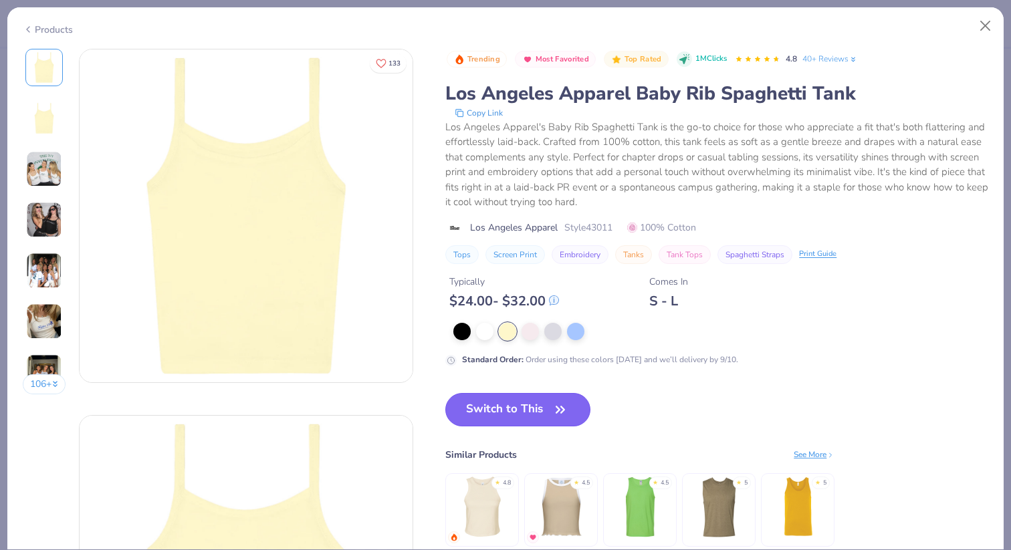
click at [530, 419] on button "Switch to This" at bounding box center [517, 409] width 145 height 33
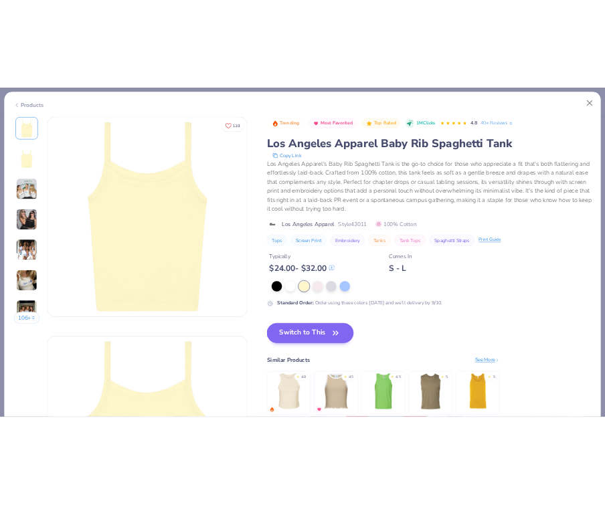
scroll to position [129, 0]
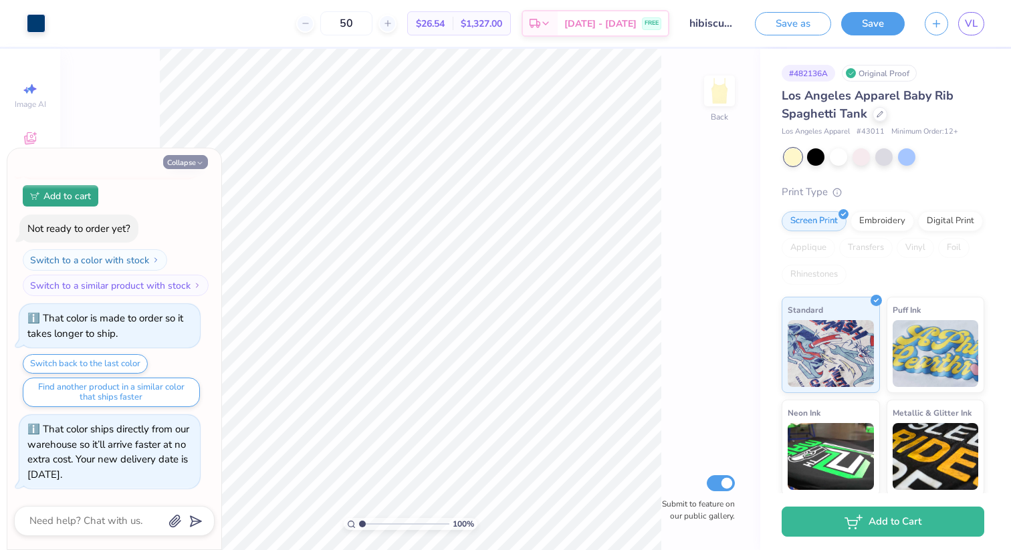
click at [183, 166] on button "Collapse" at bounding box center [185, 162] width 45 height 14
type textarea "x"
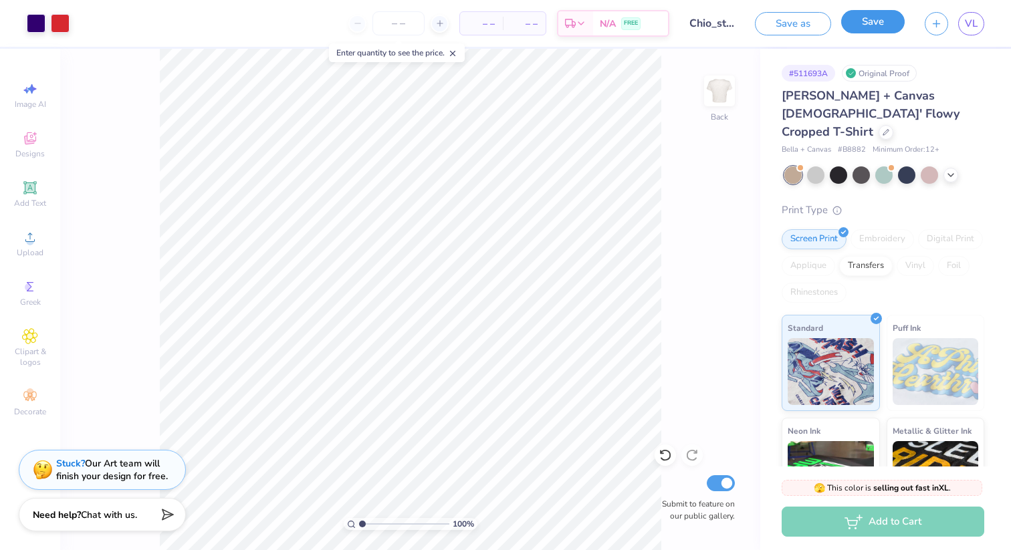
click at [847, 22] on button "Save" at bounding box center [873, 21] width 64 height 23
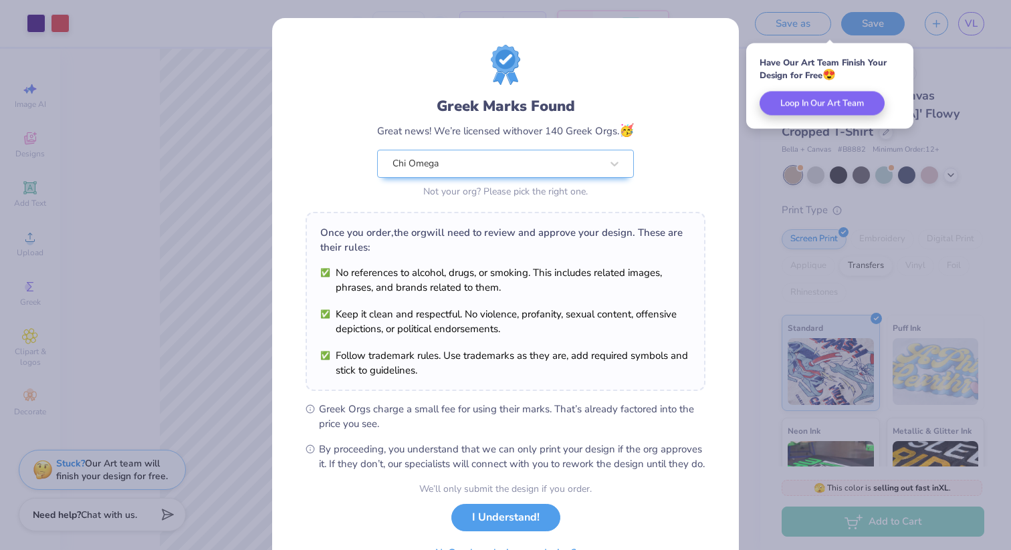
click at [515, 531] on button "I Understand!" at bounding box center [505, 517] width 109 height 27
